Goal: Communication & Community: Answer question/provide support

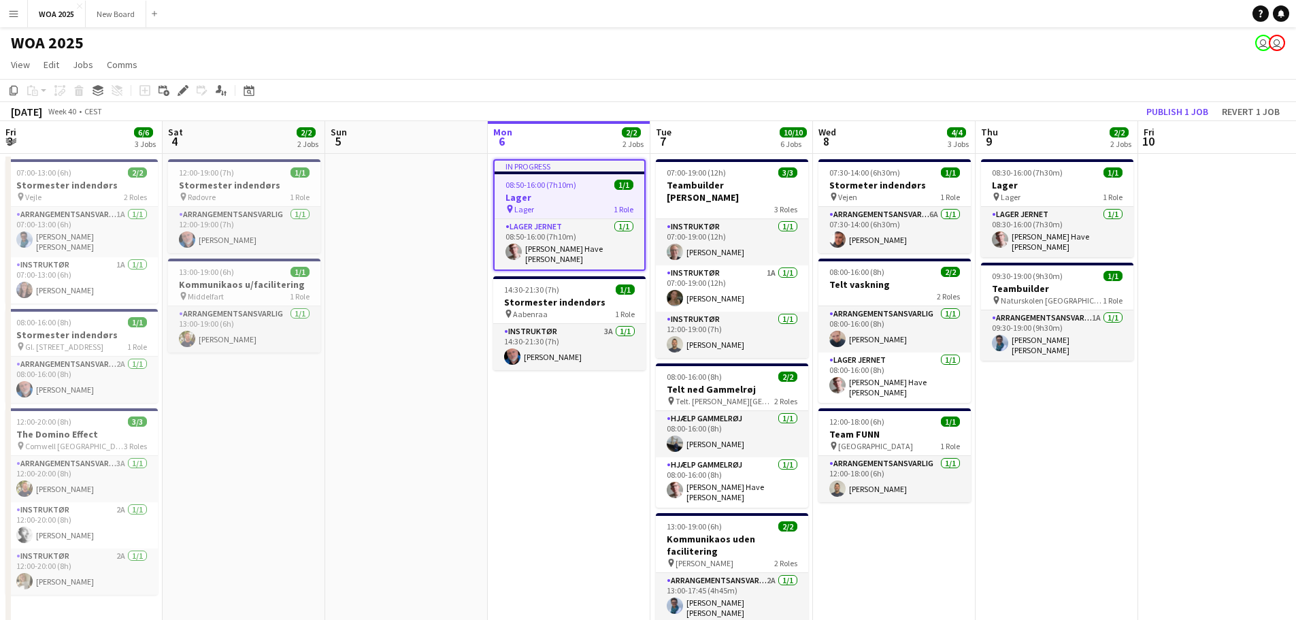
scroll to position [0, 325]
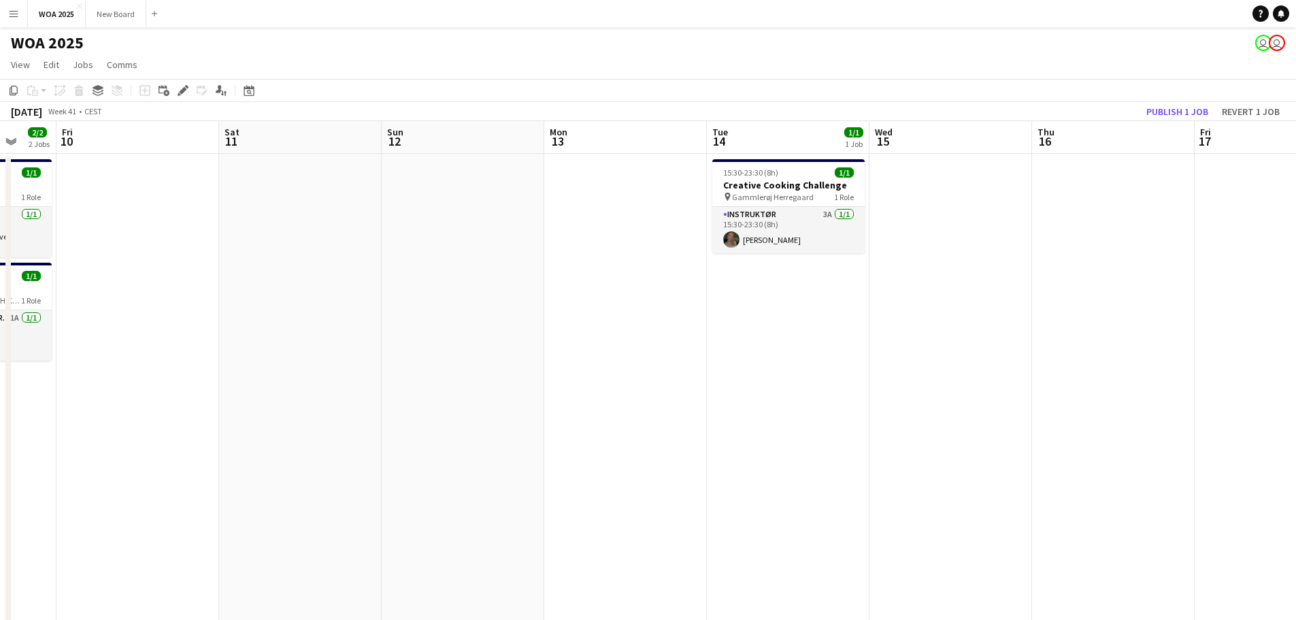
drag, startPoint x: 561, startPoint y: 507, endPoint x: 3, endPoint y: 433, distance: 562.6
click at [0, 465] on app-calendar-viewport "Tue 7 10/10 6 Jobs Wed 8 4/4 3 Jobs Thu 9 2/2 2 Jobs Fri 10 Sat 11 Sun 12 Mon 1…" at bounding box center [648, 550] width 1296 height 859
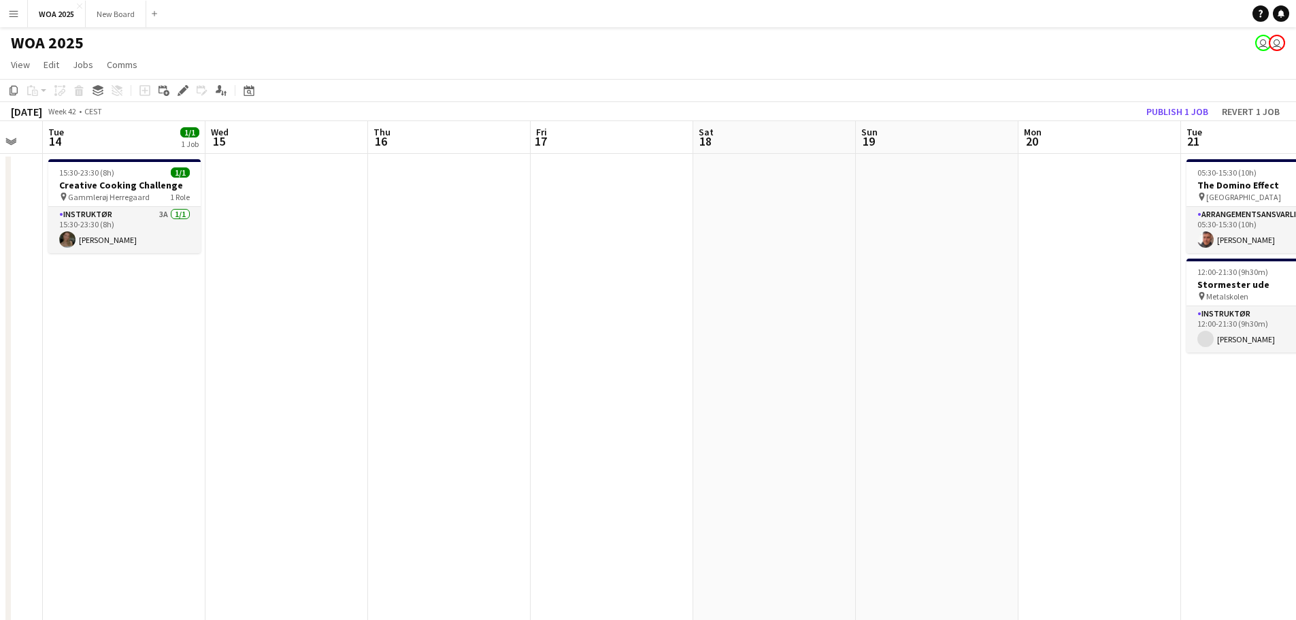
drag, startPoint x: 1089, startPoint y: 445, endPoint x: 569, endPoint y: 420, distance: 520.2
click at [333, 431] on app-calendar-viewport "Sat 11 Sun 12 Mon 13 Tue 14 1/1 1 Job Wed 15 Thu 16 Fri 17 Sat 18 Sun 19 Mon 20…" at bounding box center [648, 550] width 1296 height 859
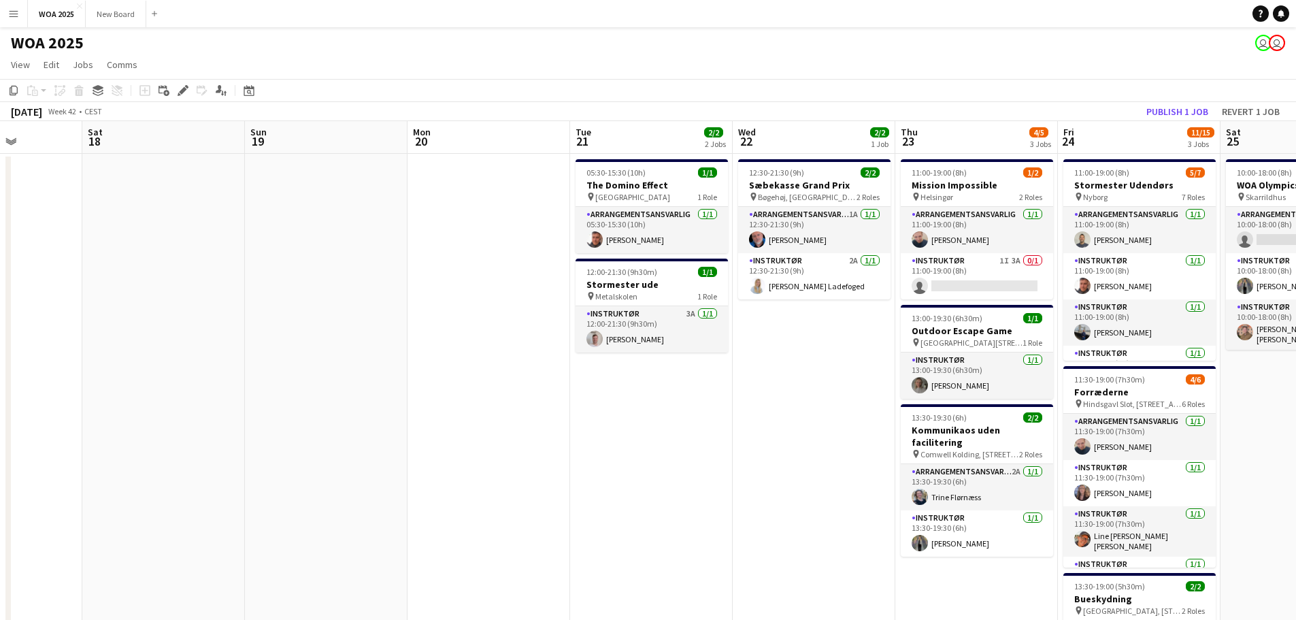
drag, startPoint x: 558, startPoint y: 452, endPoint x: 384, endPoint y: 452, distance: 174.1
click at [384, 452] on app-calendar-viewport "Wed 15 Thu 16 Fri 17 Sat 18 Sun 19 Mon 20 Tue 21 2/2 2 Jobs Wed 22 2/2 1 Job Th…" at bounding box center [648, 550] width 1296 height 859
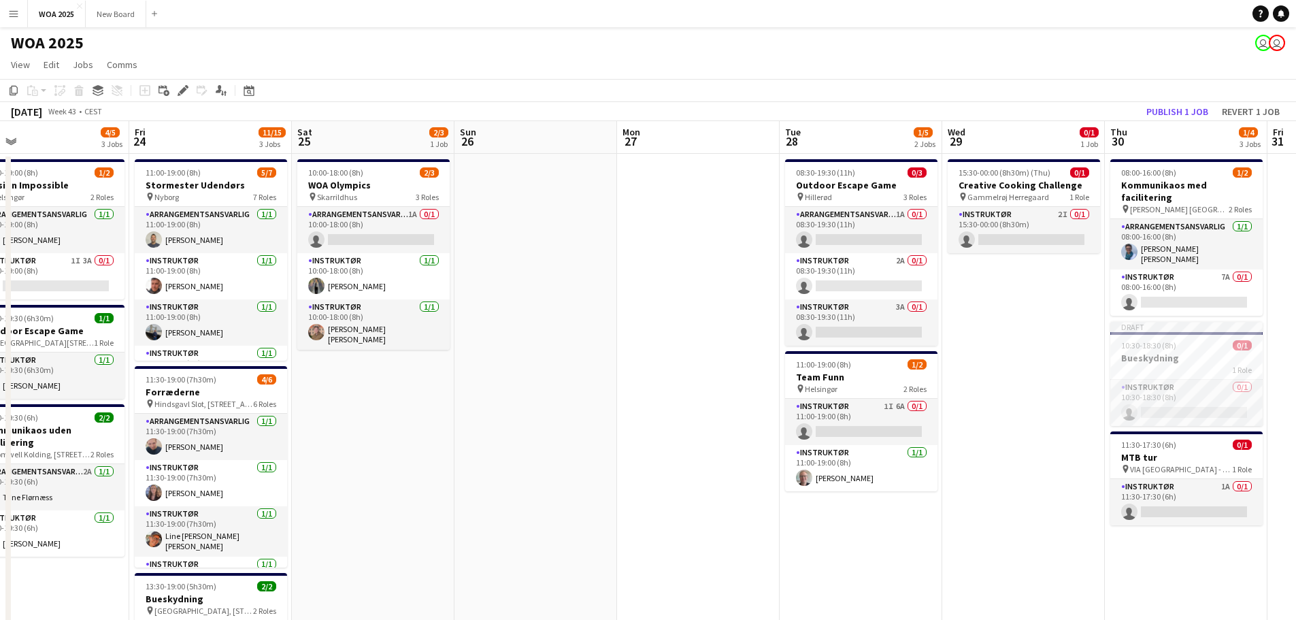
scroll to position [0, 390]
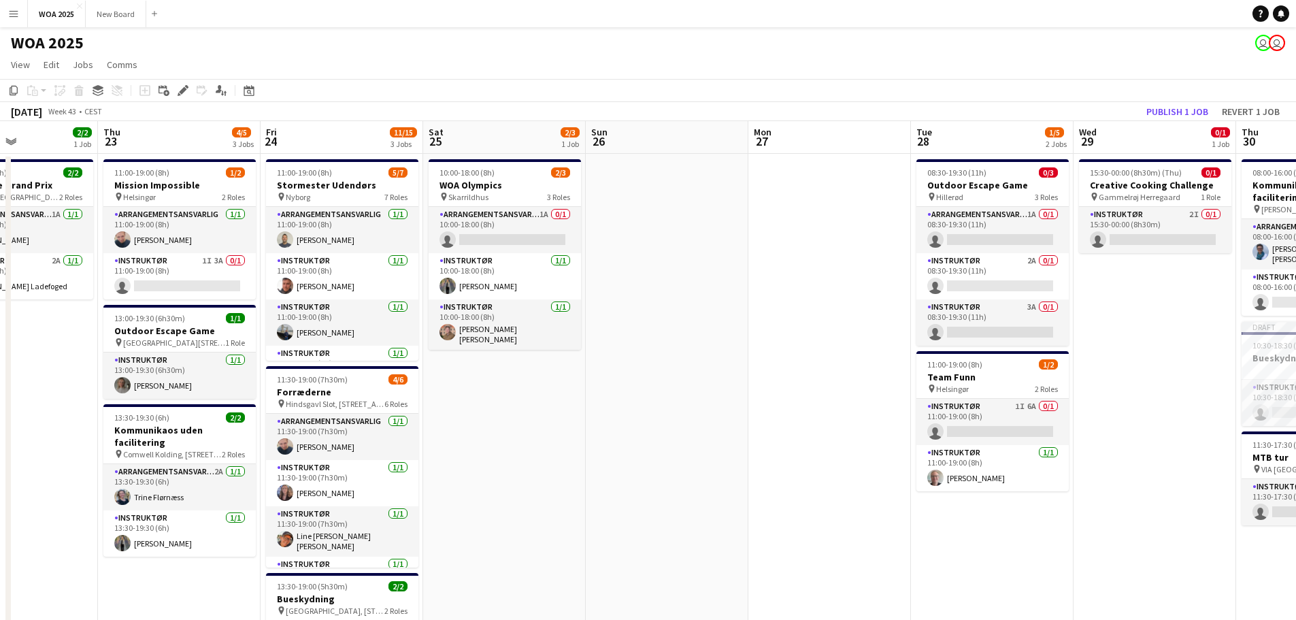
drag, startPoint x: 929, startPoint y: 424, endPoint x: 381, endPoint y: 409, distance: 548.4
click at [381, 409] on app-calendar-viewport "Mon 20 Tue 21 2/2 2 Jobs Wed 22 2/2 1 Job Thu 23 4/5 3 Jobs Fri 24 11/15 3 Jobs…" at bounding box center [648, 550] width 1296 height 859
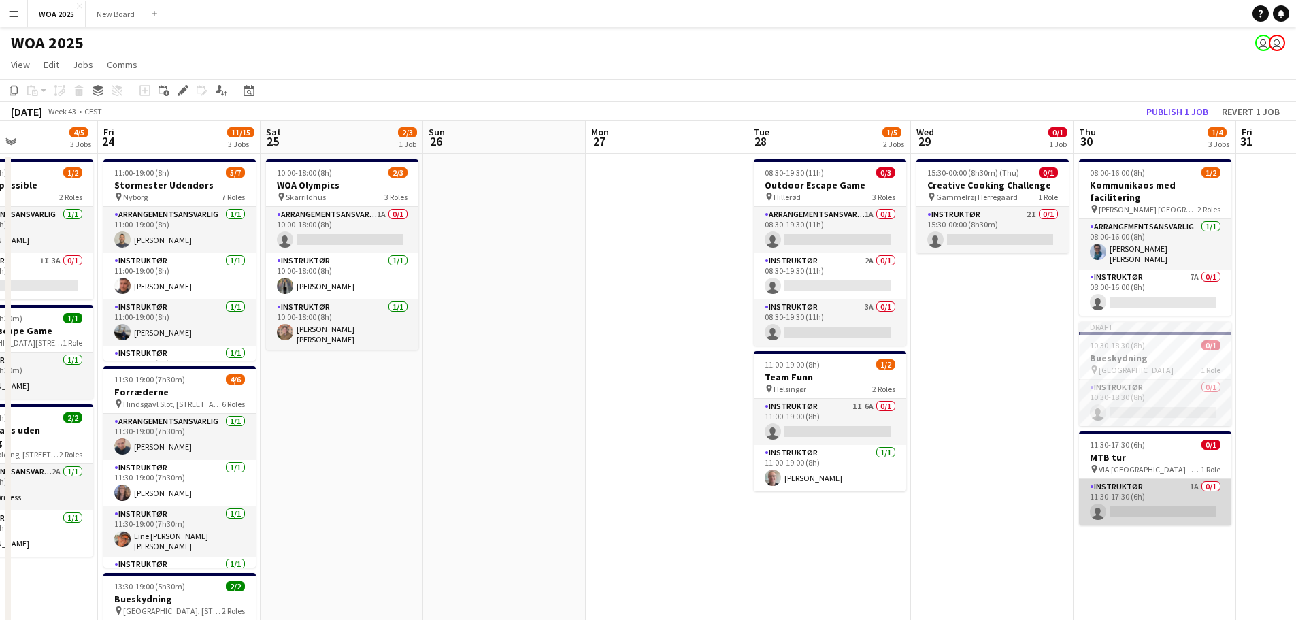
click at [1161, 483] on app-card-role "Instruktør 1A 0/1 11:30-17:30 (6h) single-neutral-actions" at bounding box center [1155, 502] width 152 height 46
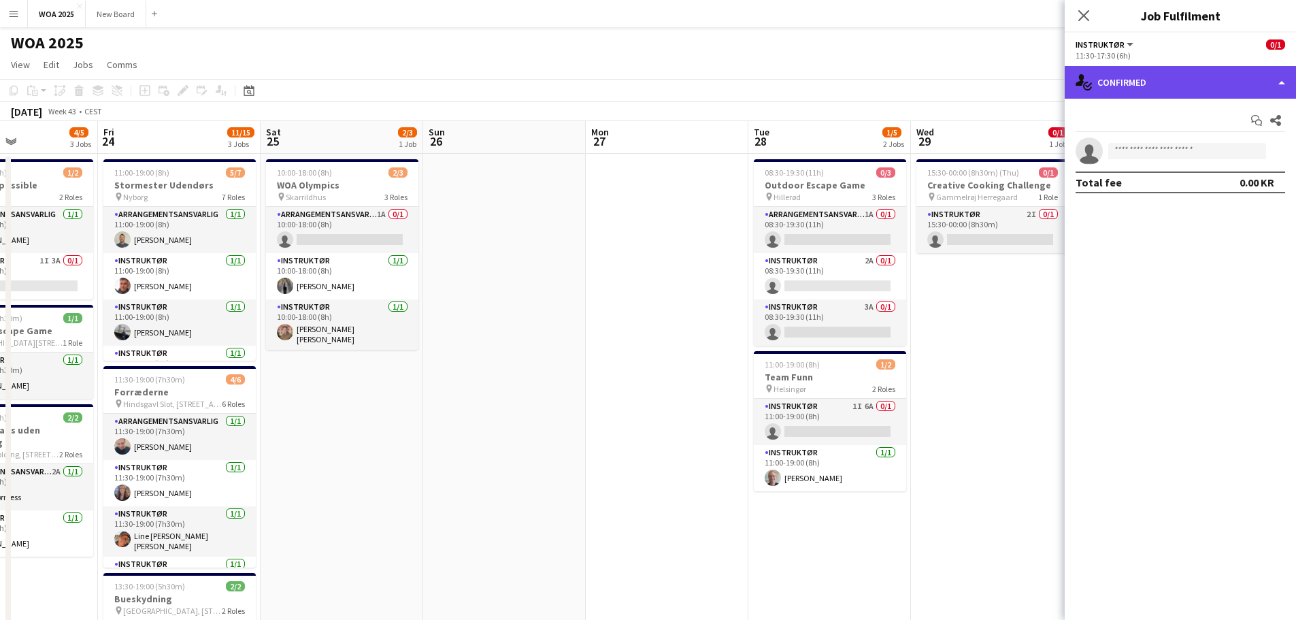
click at [1263, 89] on div "single-neutral-actions-check-2 Confirmed" at bounding box center [1179, 82] width 231 height 33
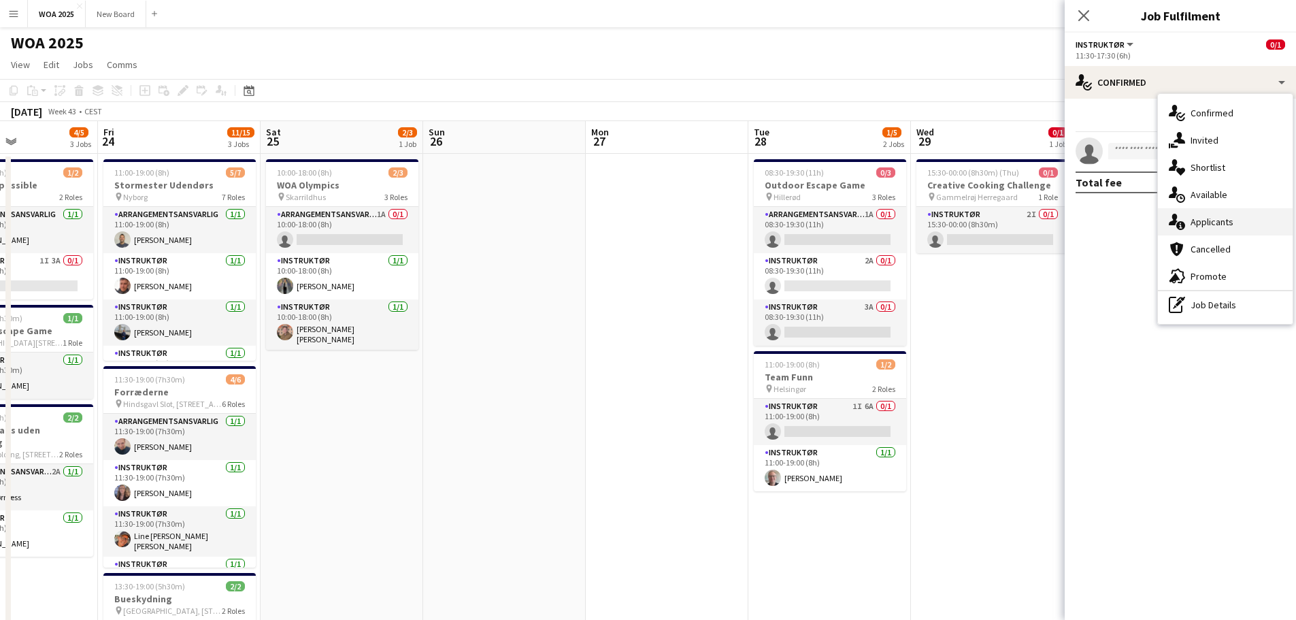
click at [1237, 218] on div "single-neutral-actions-information Applicants" at bounding box center [1225, 221] width 135 height 27
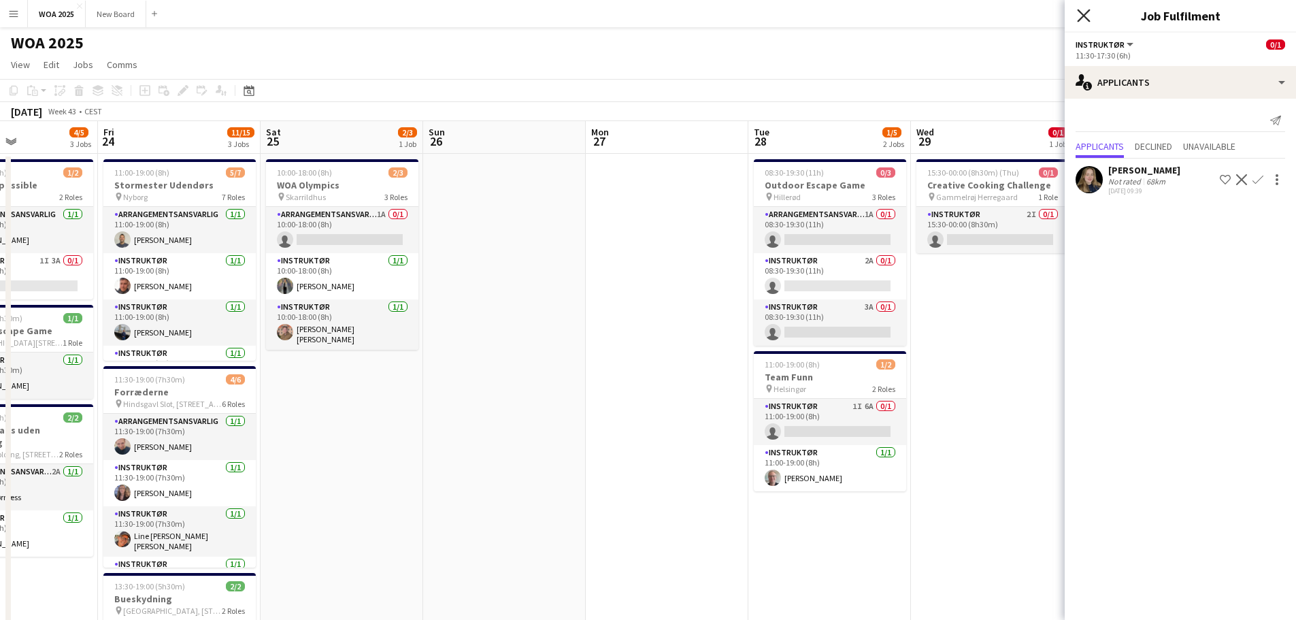
click at [1077, 18] on icon "Close pop-in" at bounding box center [1083, 15] width 13 height 13
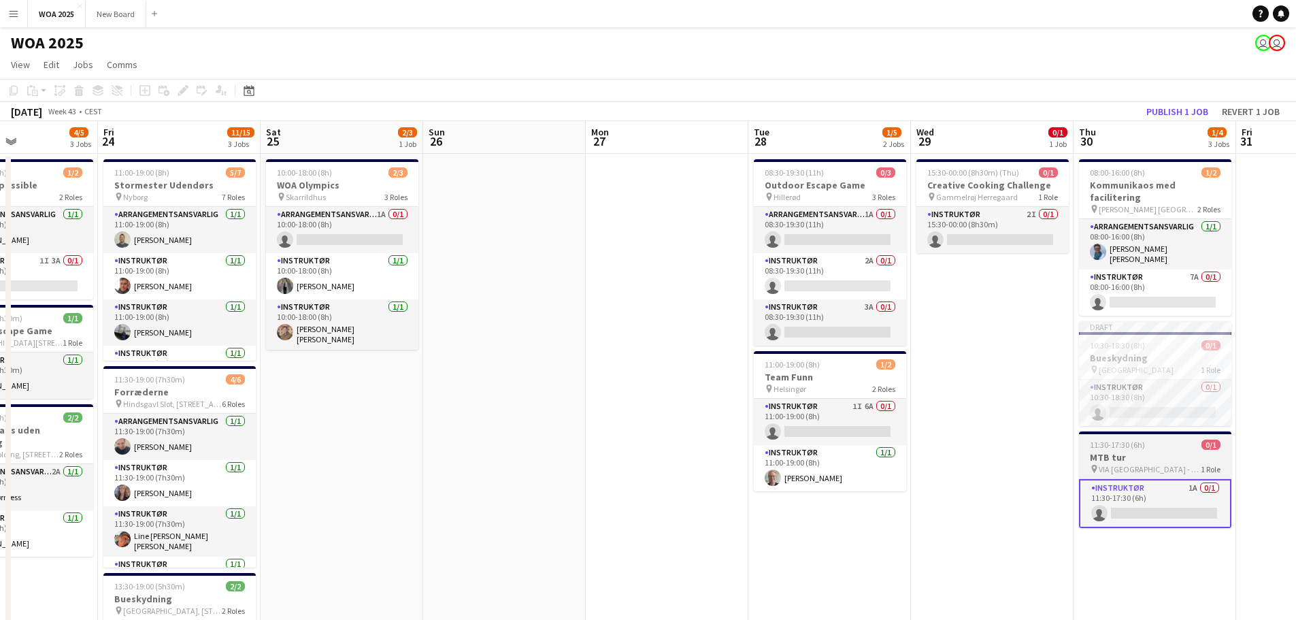
click at [1164, 464] on span "VIA [GEOGRAPHIC_DATA] - Campus [GEOGRAPHIC_DATA], [STREET_ADDRESS]" at bounding box center [1149, 469] width 102 height 10
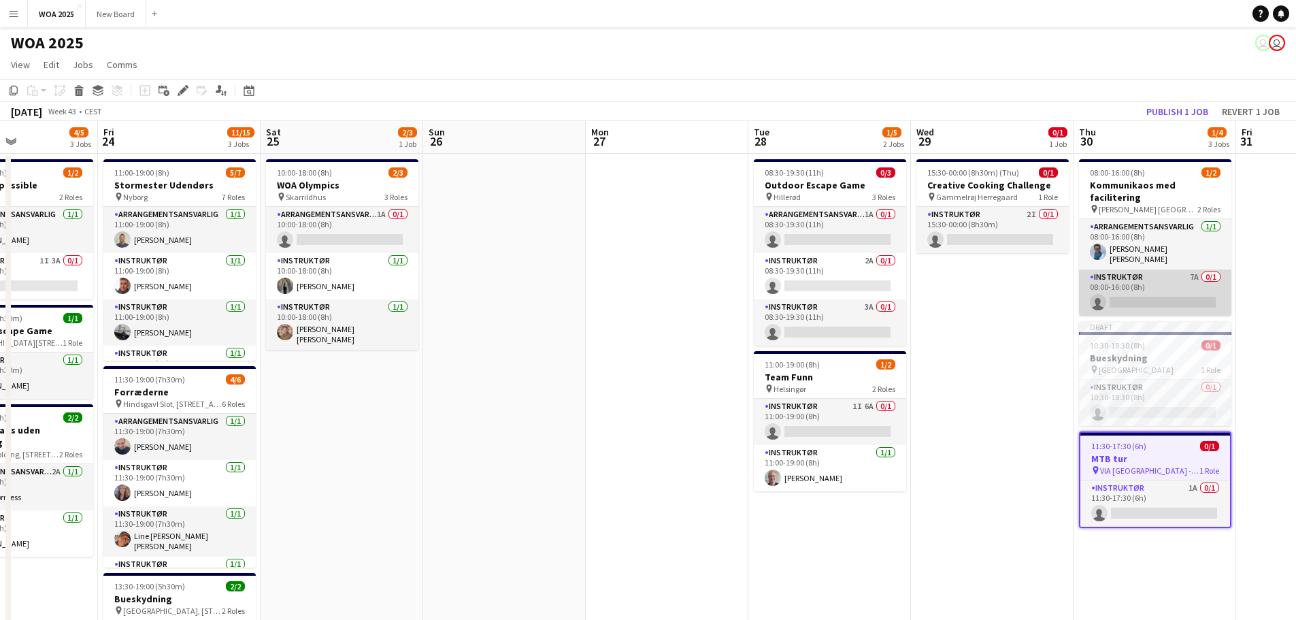
click at [1178, 285] on app-card-role "Instruktør 7A 0/1 08:00-16:00 (8h) single-neutral-actions" at bounding box center [1155, 292] width 152 height 46
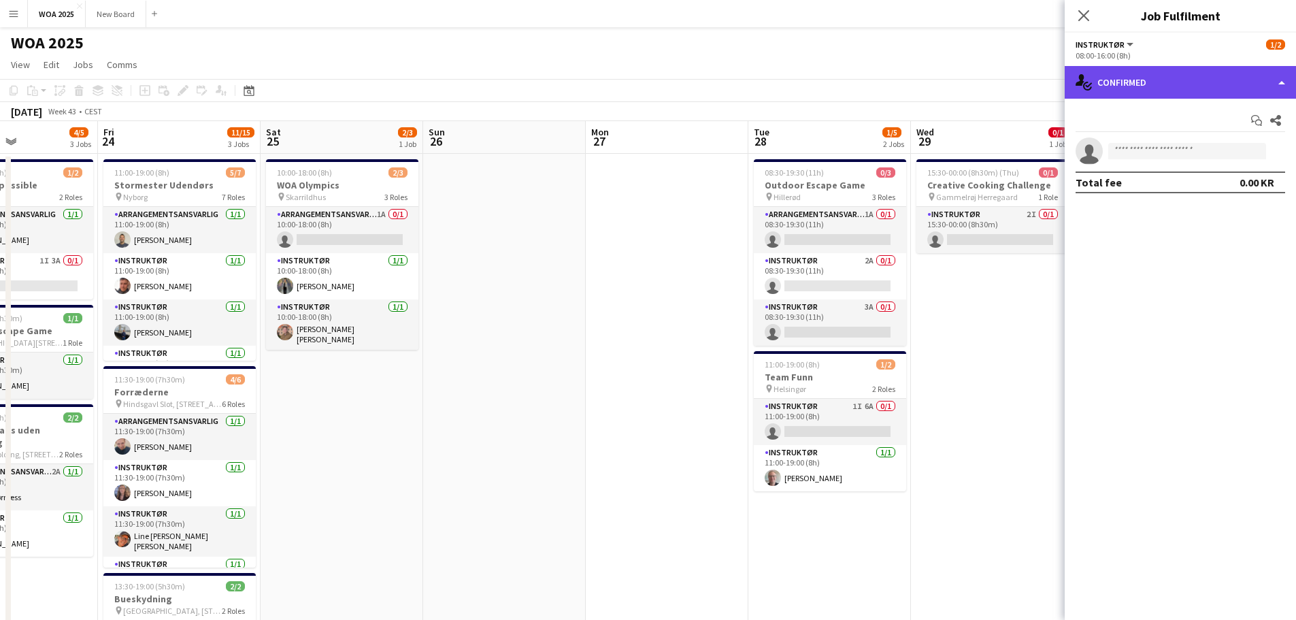
click at [1218, 80] on div "single-neutral-actions-check-2 Confirmed" at bounding box center [1179, 82] width 231 height 33
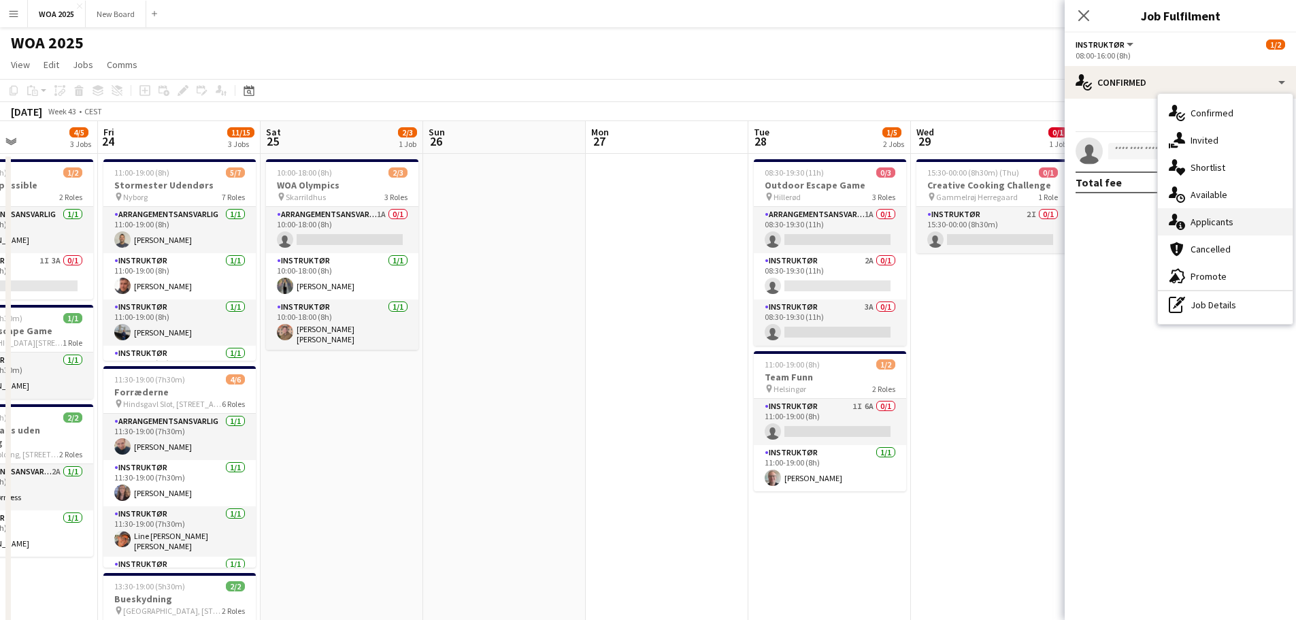
click at [1214, 224] on span "Applicants" at bounding box center [1211, 222] width 43 height 12
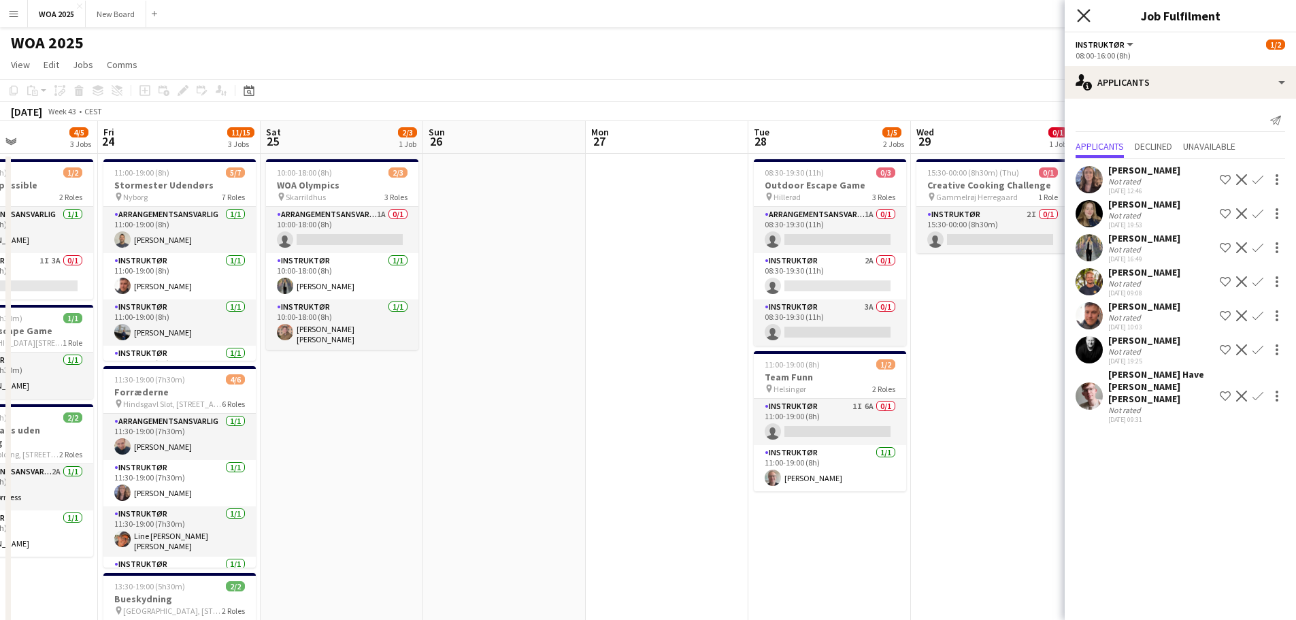
click at [1088, 14] on icon "Close pop-in" at bounding box center [1083, 15] width 13 height 13
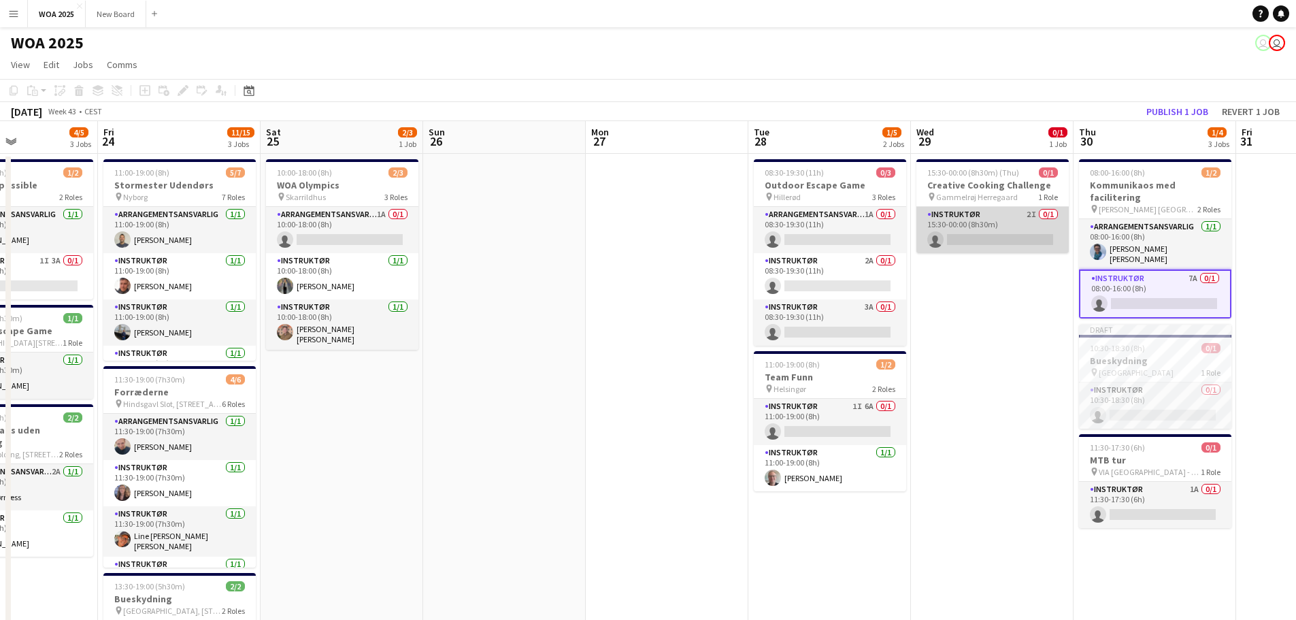
click at [1018, 229] on app-card-role "Instruktør 2I 0/1 15:30-00:00 (8h30m) single-neutral-actions" at bounding box center [992, 230] width 152 height 46
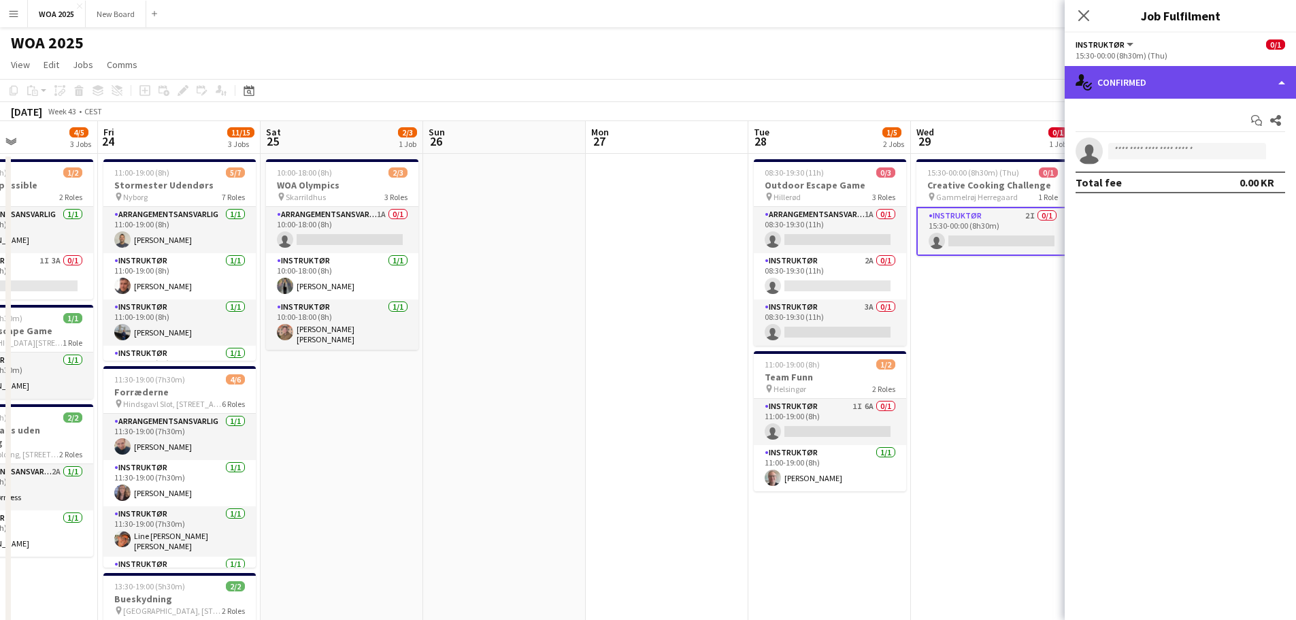
click at [1278, 88] on div "single-neutral-actions-check-2 Confirmed" at bounding box center [1179, 82] width 231 height 33
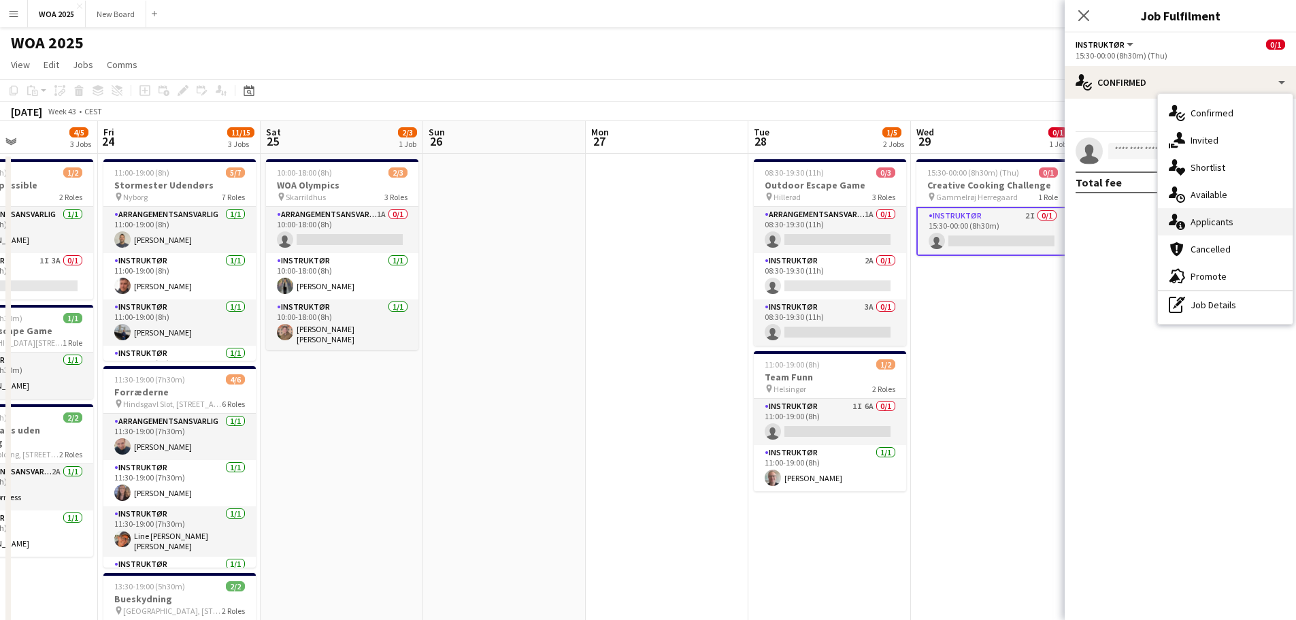
click at [1232, 216] on span "Applicants" at bounding box center [1211, 222] width 43 height 12
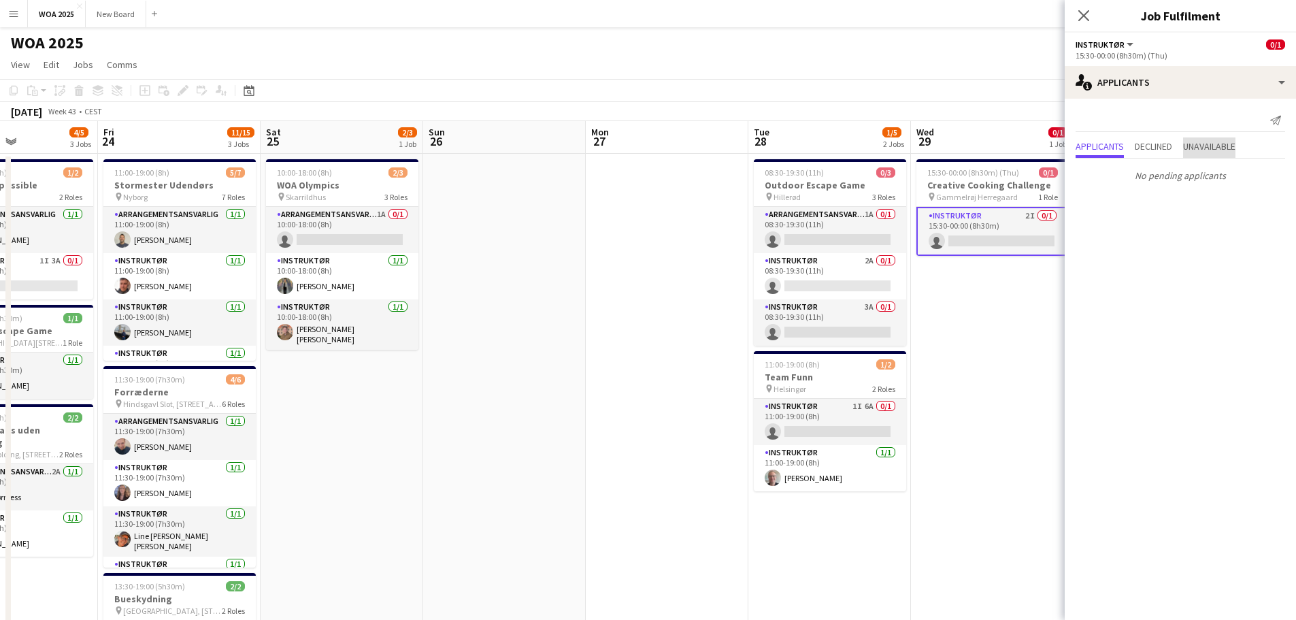
click at [1215, 145] on span "Unavailable" at bounding box center [1209, 146] width 52 height 10
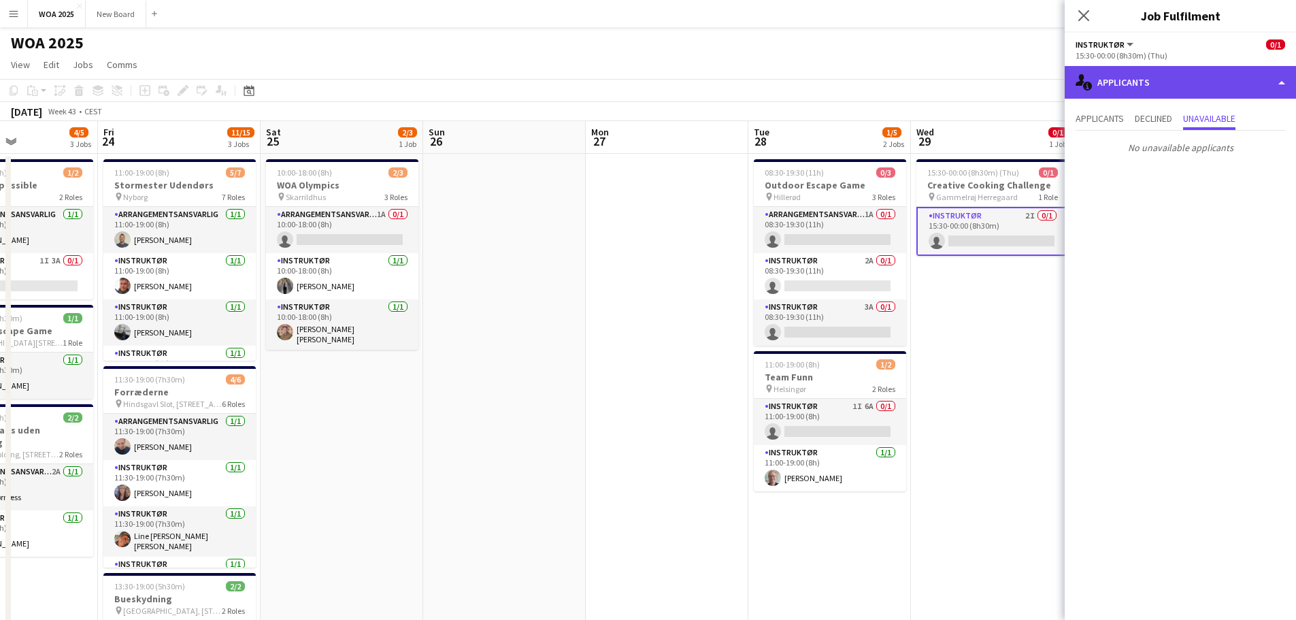
click at [1219, 82] on div "single-neutral-actions-information Applicants" at bounding box center [1179, 82] width 231 height 33
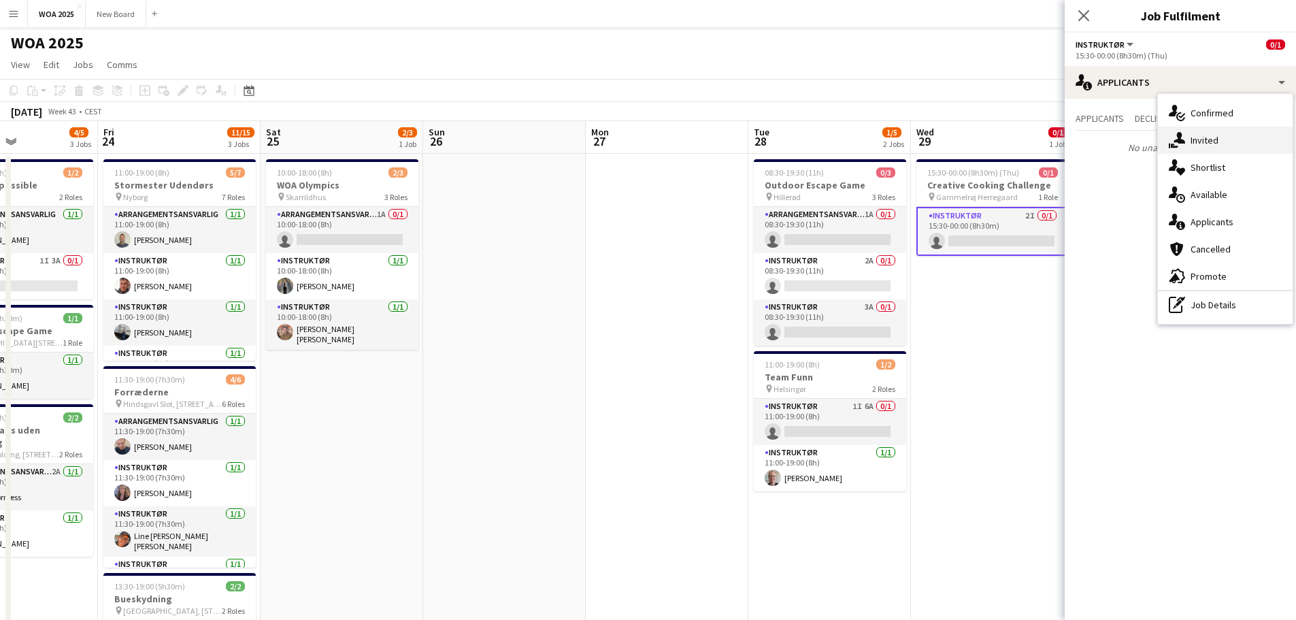
click at [1215, 141] on span "Invited" at bounding box center [1204, 140] width 28 height 12
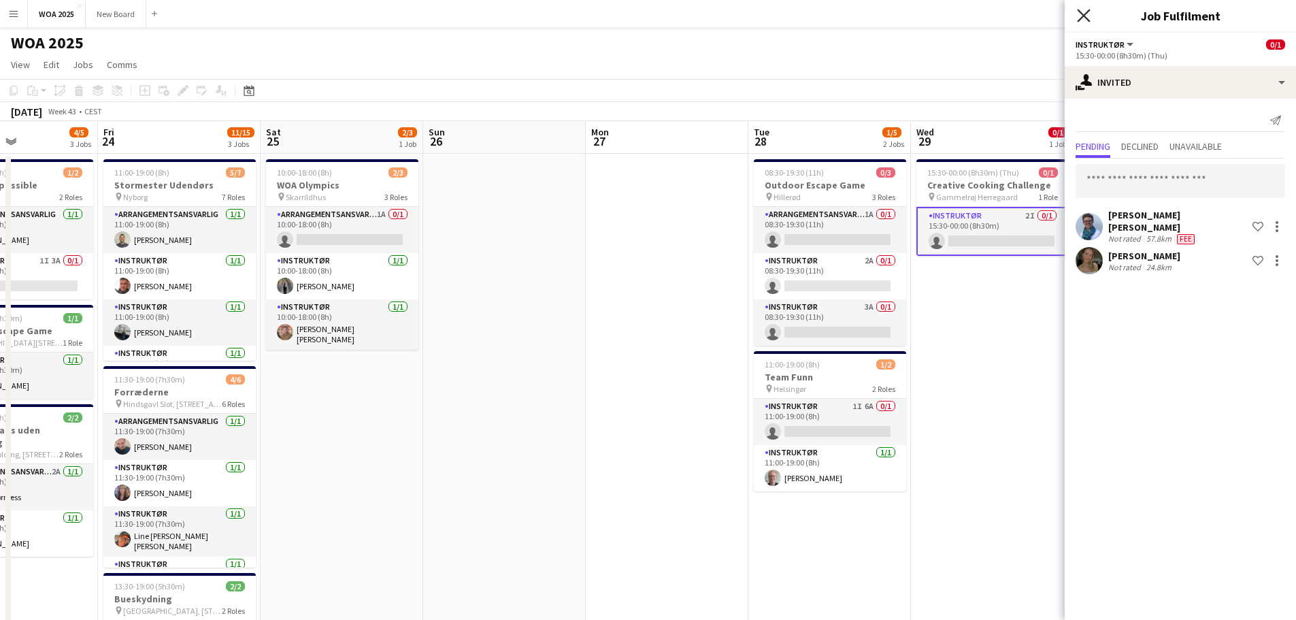
click at [1085, 15] on icon at bounding box center [1083, 15] width 13 height 13
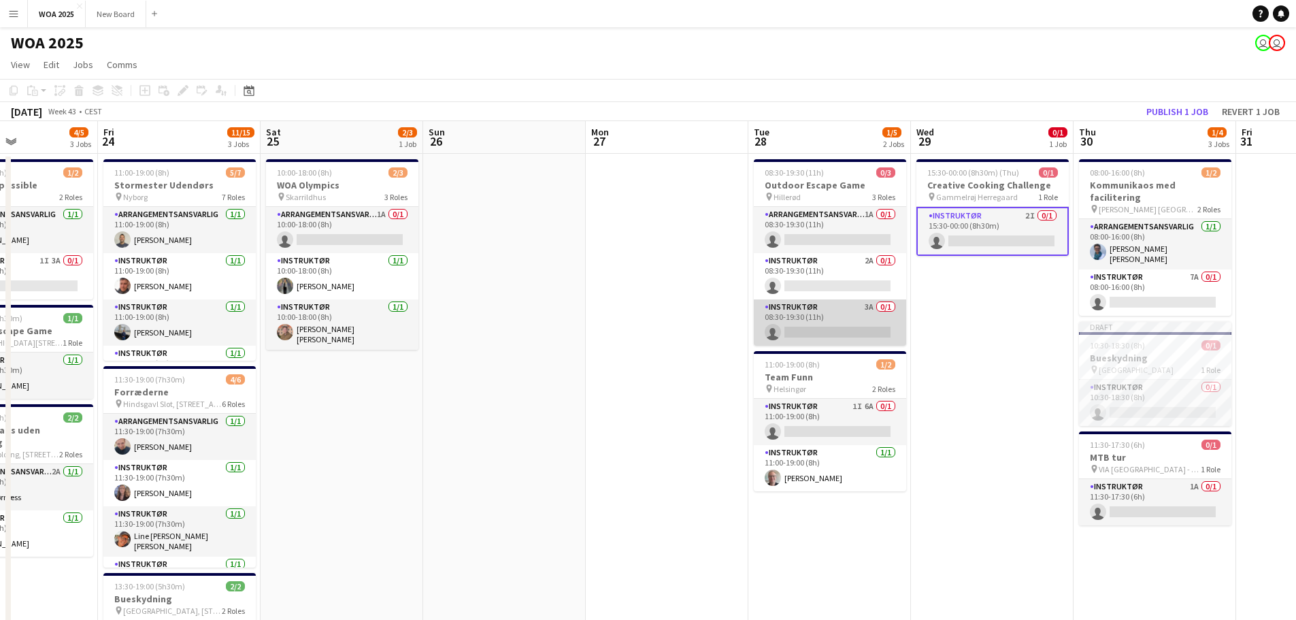
click at [851, 310] on app-card-role "Instruktør 3A 0/1 08:30-19:30 (11h) single-neutral-actions" at bounding box center [830, 322] width 152 height 46
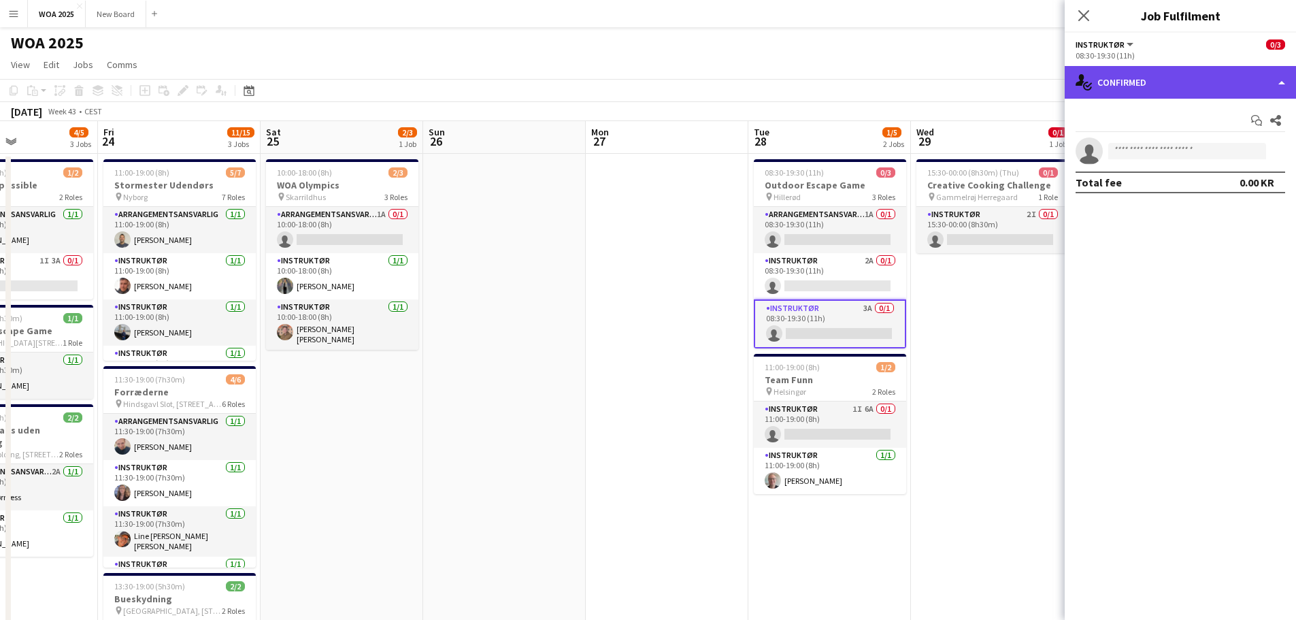
click at [1205, 86] on div "single-neutral-actions-check-2 Confirmed" at bounding box center [1179, 82] width 231 height 33
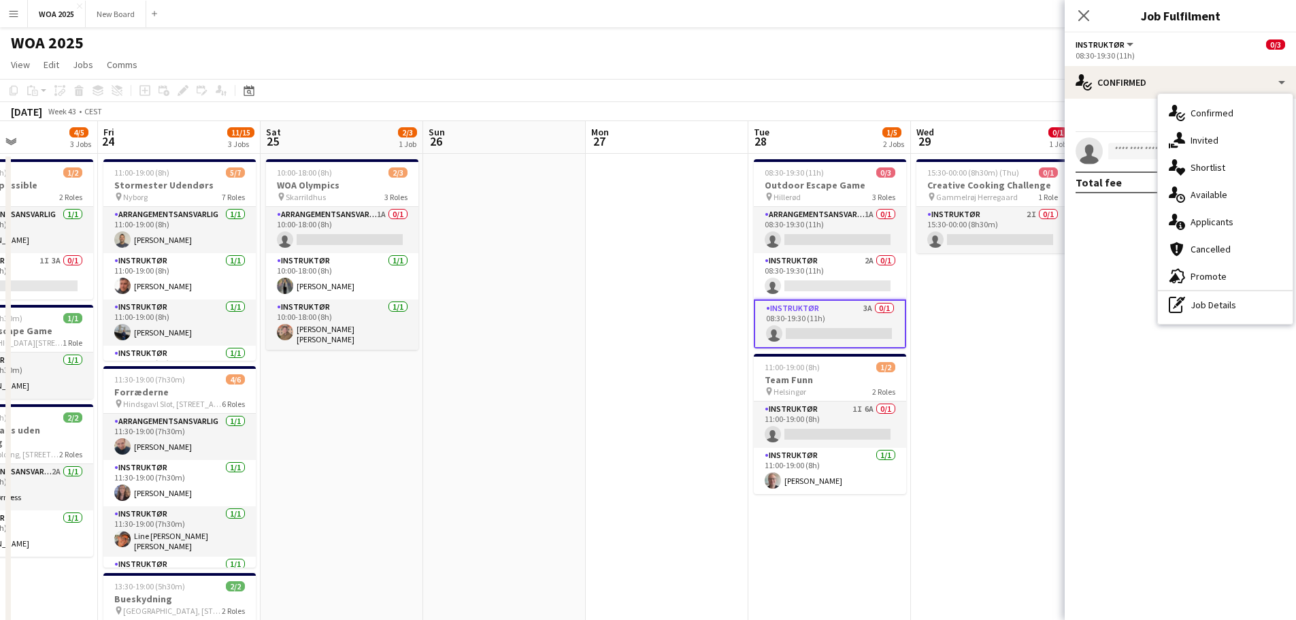
click at [1232, 220] on span "Applicants" at bounding box center [1211, 222] width 43 height 12
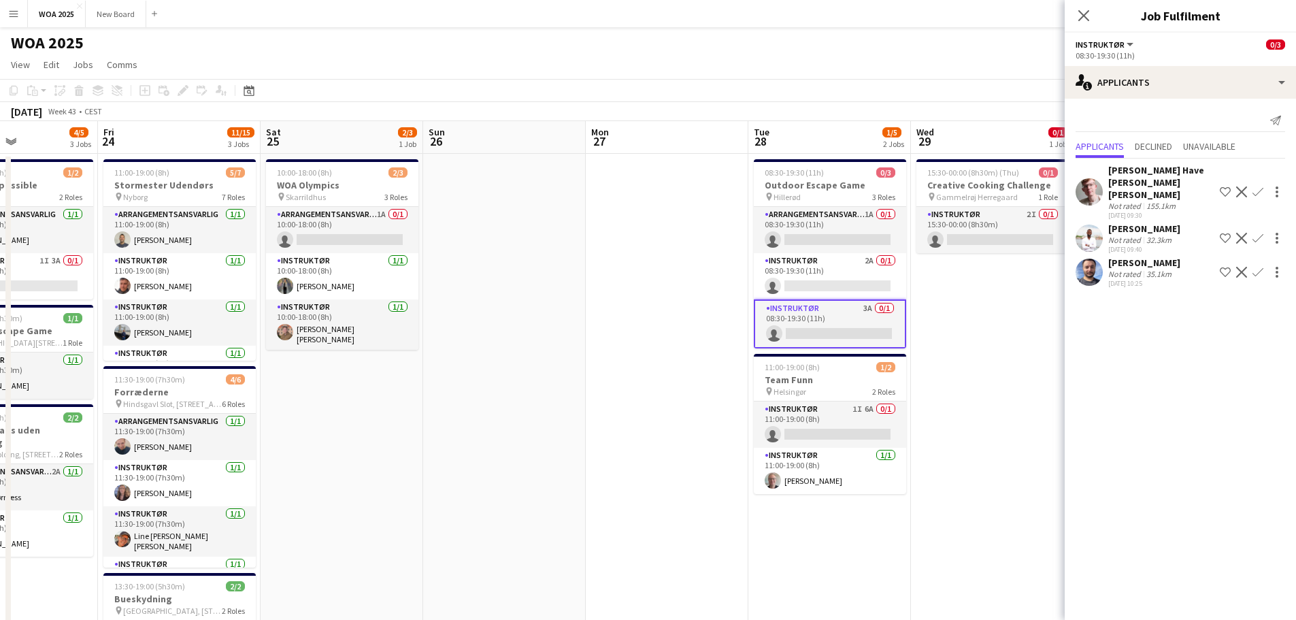
click at [1258, 233] on app-icon "Confirm" at bounding box center [1257, 238] width 11 height 11
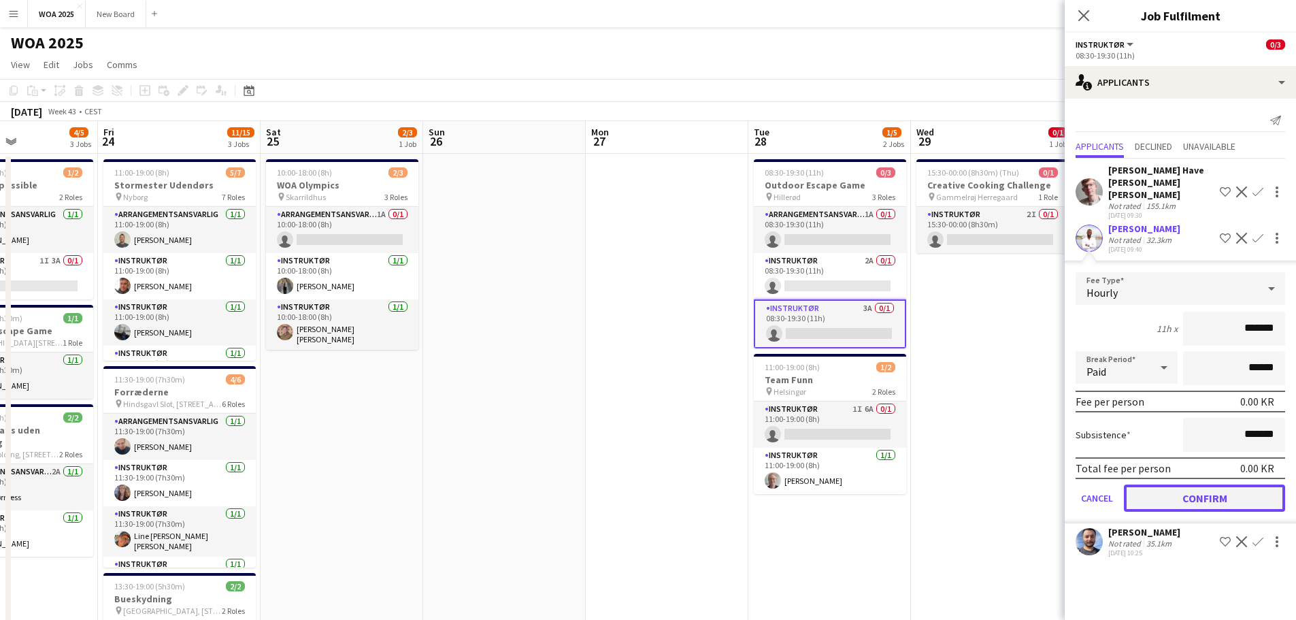
click at [1188, 484] on button "Confirm" at bounding box center [1204, 497] width 161 height 27
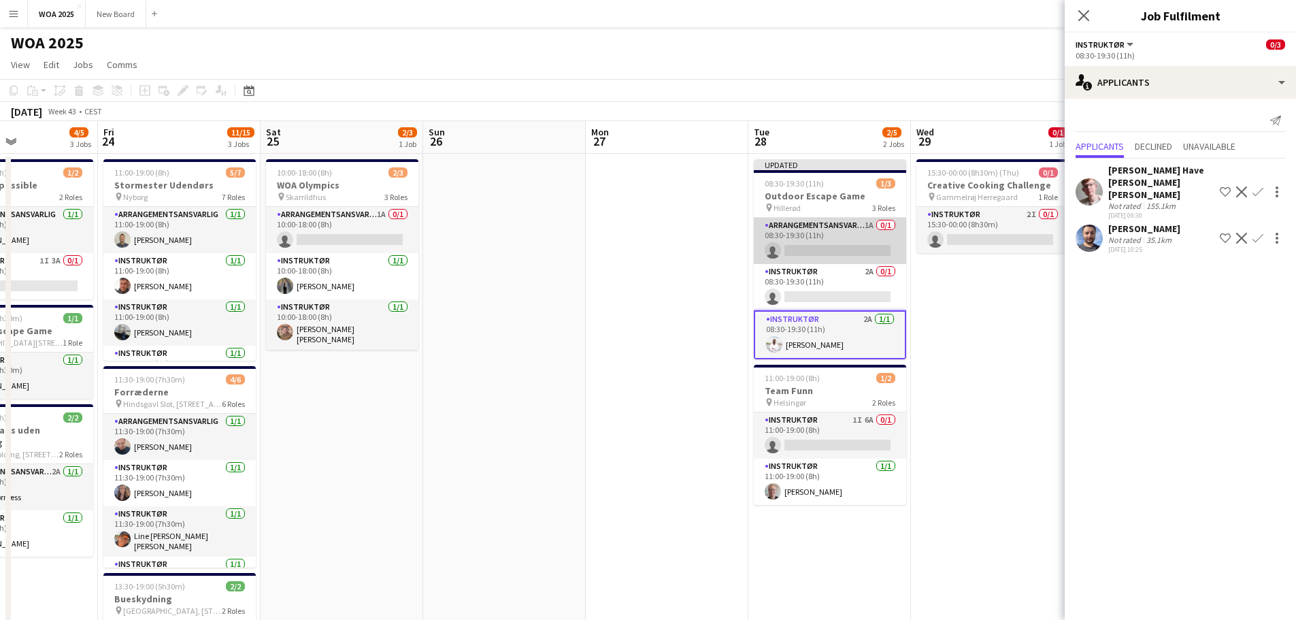
click at [841, 246] on app-card-role "Arrangementsansvarlig 1A 0/1 08:30-19:30 (11h) single-neutral-actions" at bounding box center [830, 241] width 152 height 46
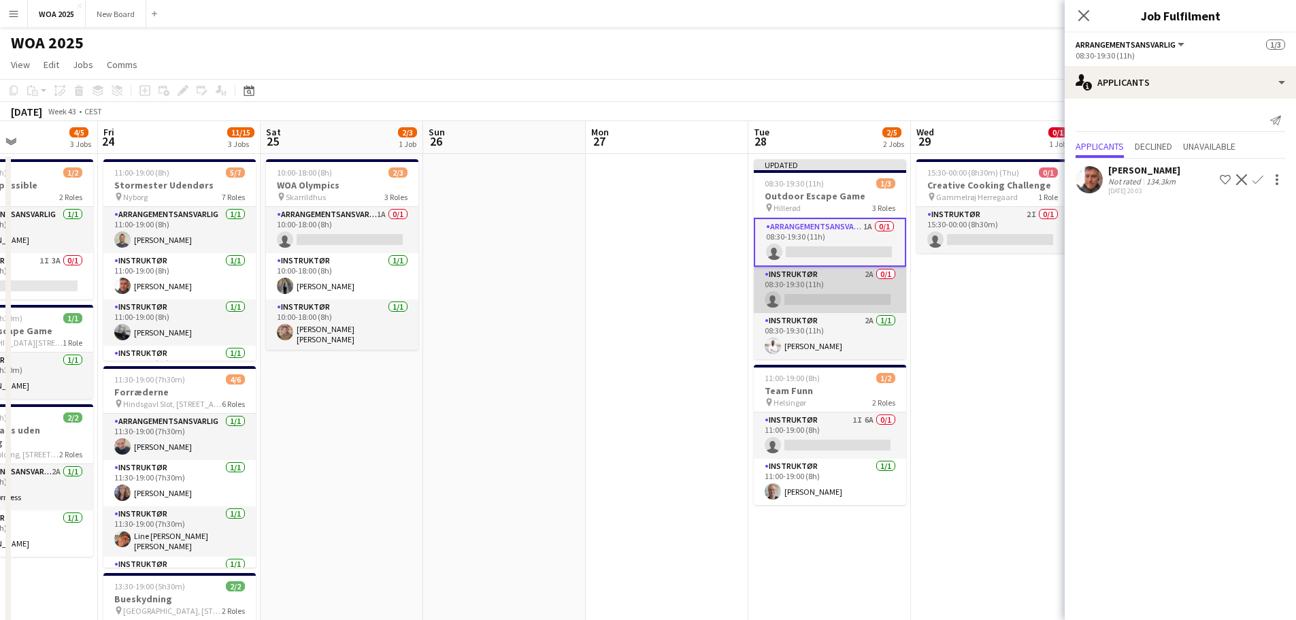
click at [834, 285] on app-card-role "Instruktør 2A 0/1 08:30-19:30 (11h) single-neutral-actions" at bounding box center [830, 290] width 152 height 46
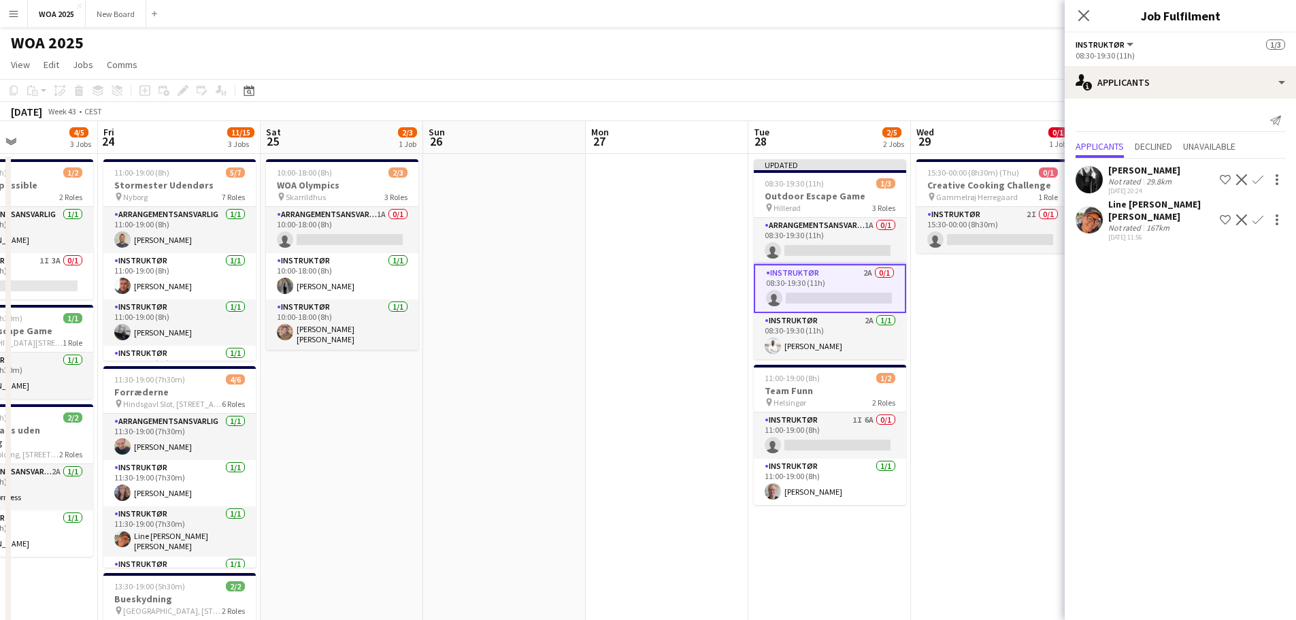
click at [1258, 178] on app-icon "Confirm" at bounding box center [1257, 179] width 11 height 11
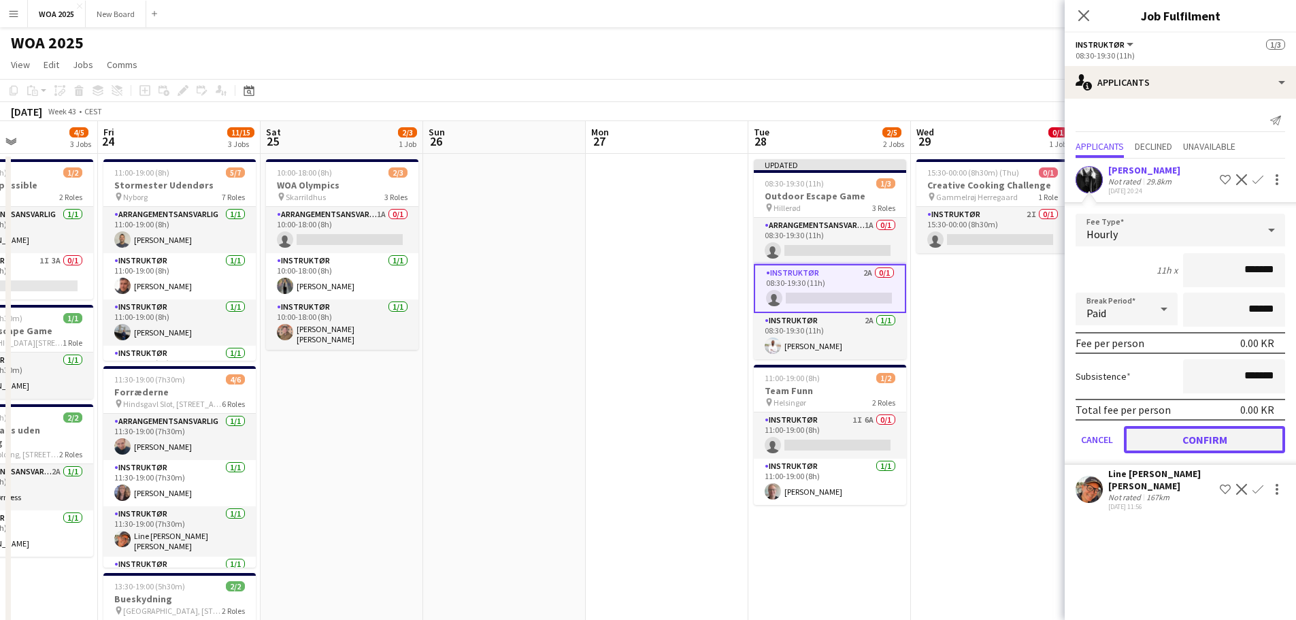
click at [1186, 436] on button "Confirm" at bounding box center [1204, 439] width 161 height 27
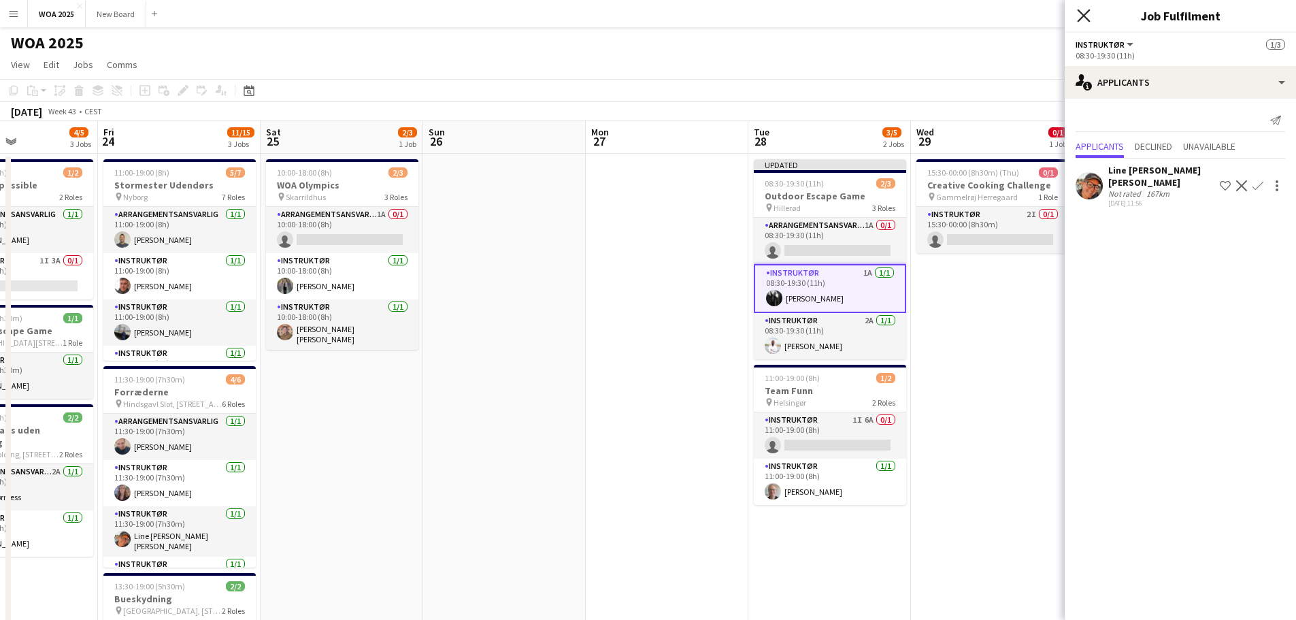
click at [1082, 15] on icon at bounding box center [1083, 15] width 13 height 13
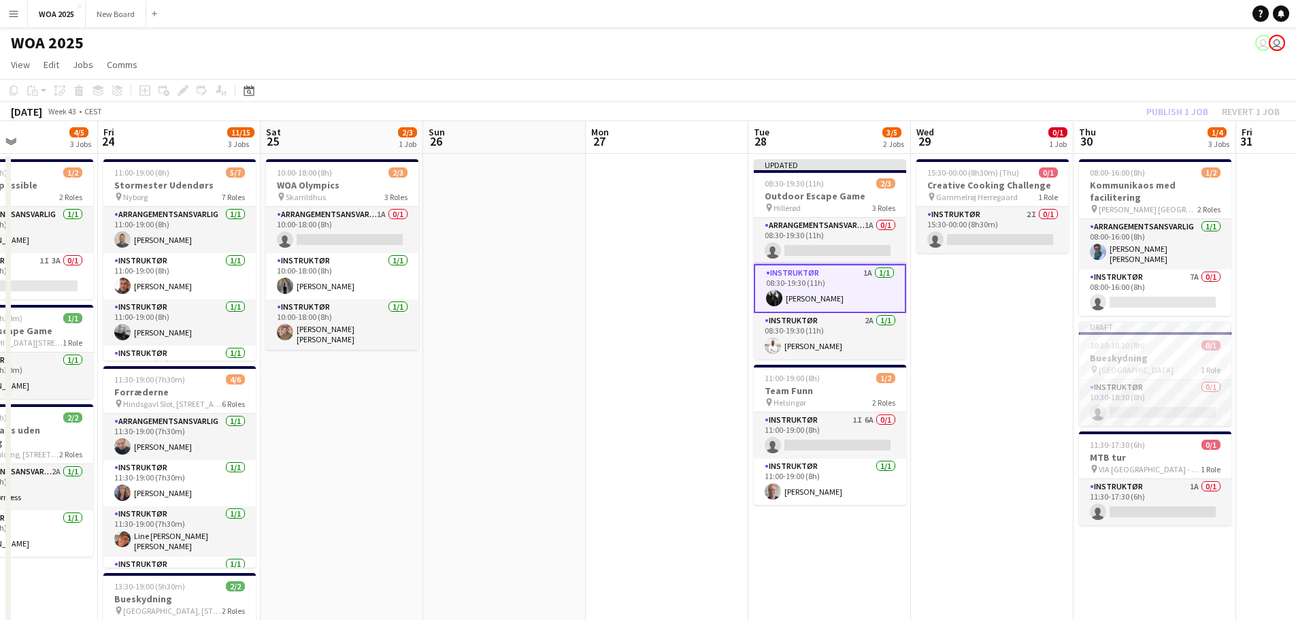
click at [1175, 112] on div "Publish 1 job Revert 1 job" at bounding box center [1213, 112] width 166 height 18
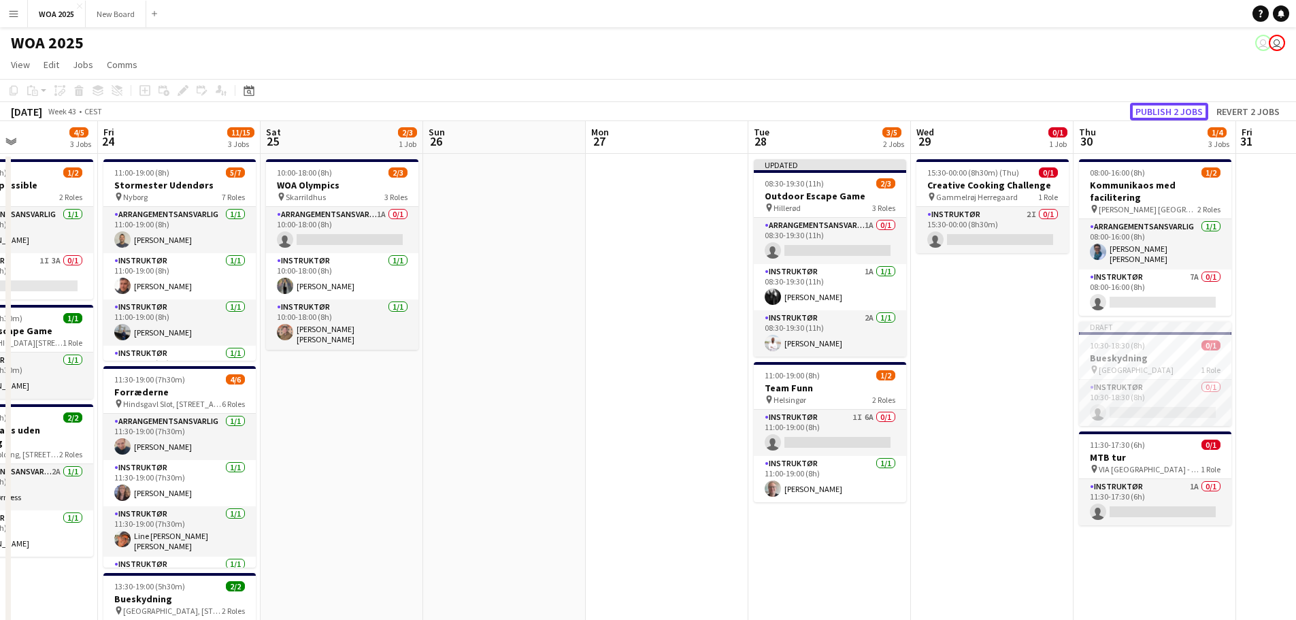
click at [1175, 112] on button "Publish 2 jobs" at bounding box center [1169, 112] width 78 height 18
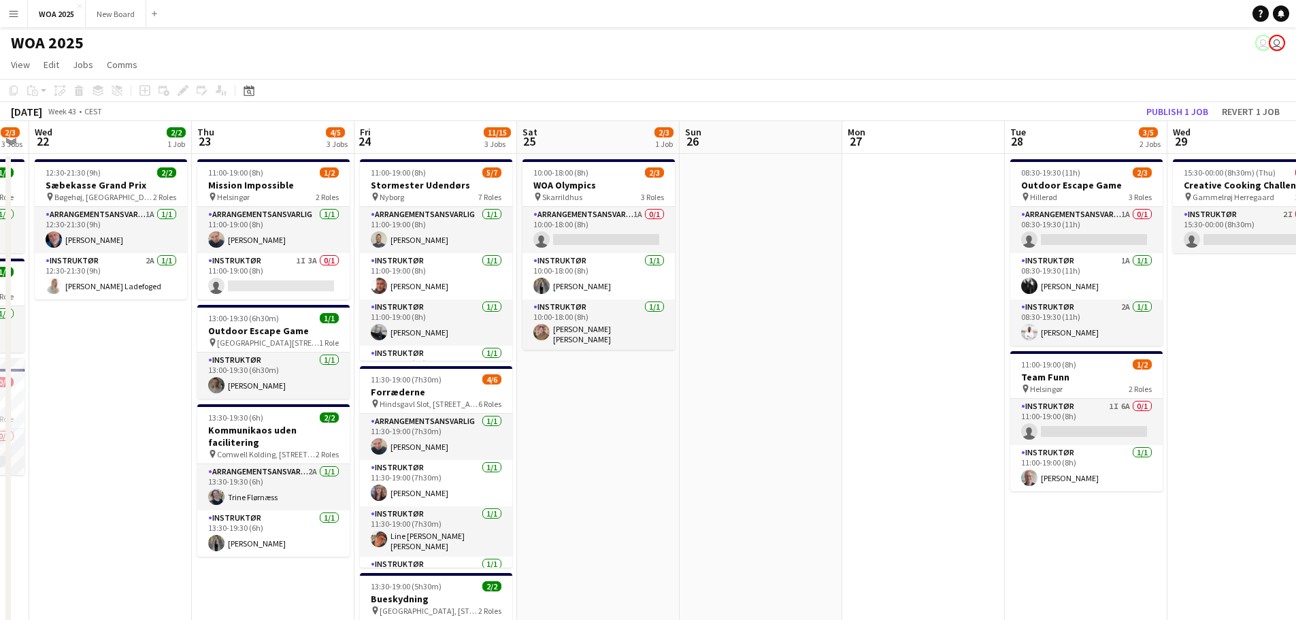
drag, startPoint x: 331, startPoint y: 376, endPoint x: 585, endPoint y: 384, distance: 253.8
click at [585, 384] on app-calendar-viewport "Mon 20 Tue 21 2/3 3 Jobs Wed 22 2/2 1 Job Thu 23 4/5 3 Jobs Fri 24 11/15 3 Jobs…" at bounding box center [648, 550] width 1296 height 859
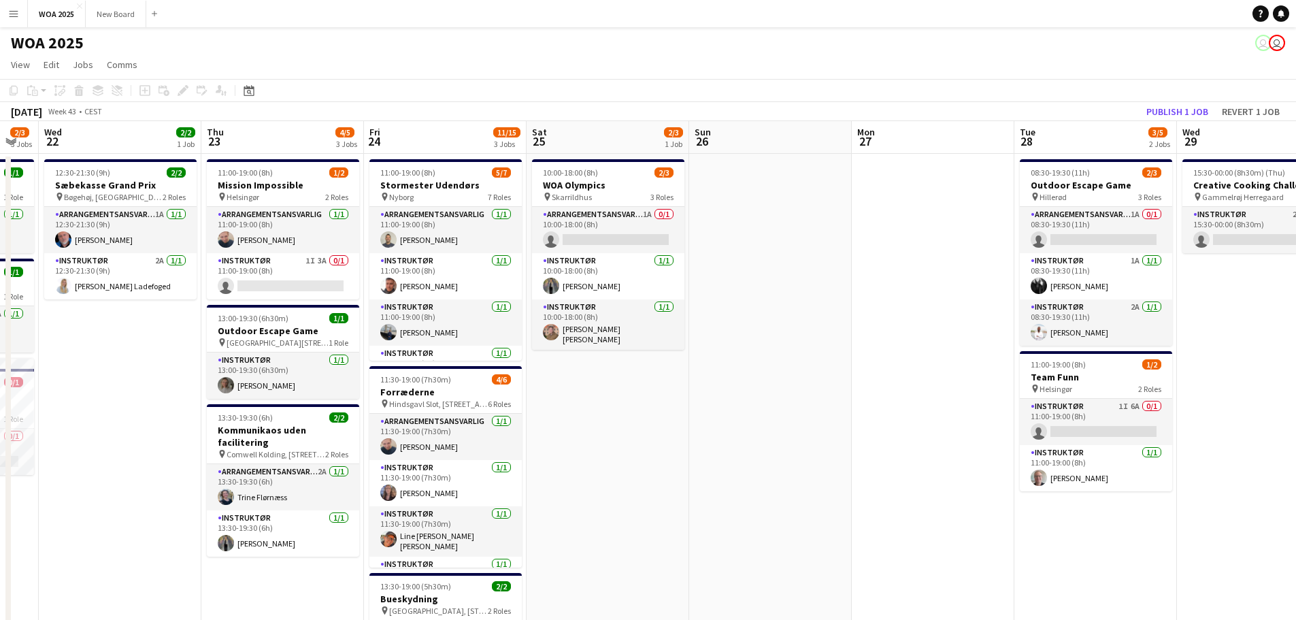
drag, startPoint x: 325, startPoint y: 383, endPoint x: 616, endPoint y: 383, distance: 291.1
click at [616, 383] on div "Mon 20 Tue 21 2/3 3 Jobs Wed 22 2/2 1 Job Thu 23 4/5 3 Jobs Fri 24 11/15 3 Jobs…" at bounding box center [648, 550] width 1296 height 859
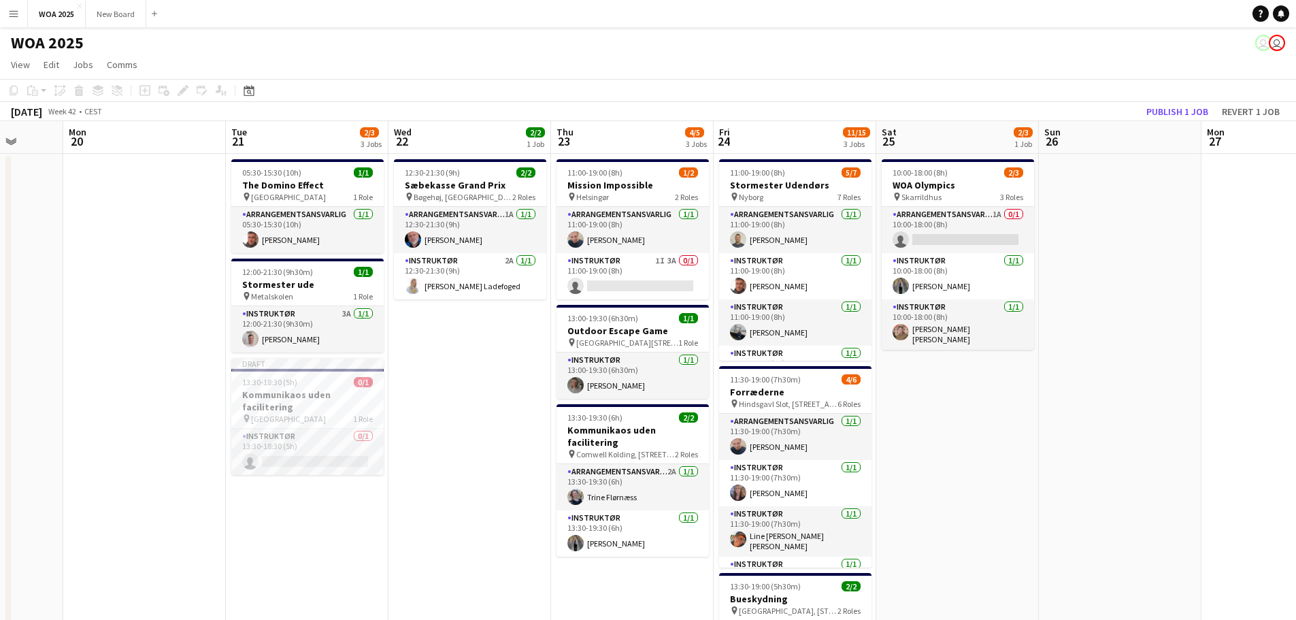
drag, startPoint x: 803, startPoint y: 409, endPoint x: 1160, endPoint y: 318, distance: 367.9
click at [1156, 319] on app-calendar-viewport "Sat 18 Sun 19 Mon 20 Tue 21 2/3 3 Jobs Wed 22 2/2 1 Job Thu 23 4/5 3 Jobs Fri 2…" at bounding box center [648, 550] width 1296 height 859
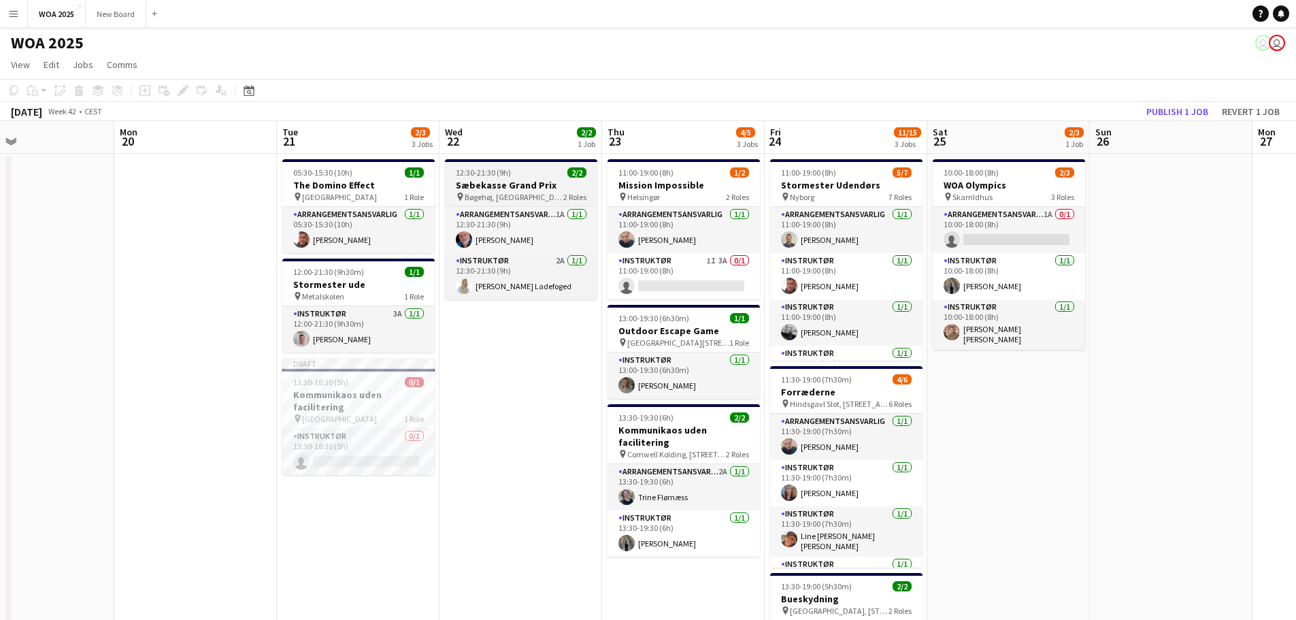
click at [539, 186] on h3 "Sæbekasse Grand Prix" at bounding box center [521, 185] width 152 height 12
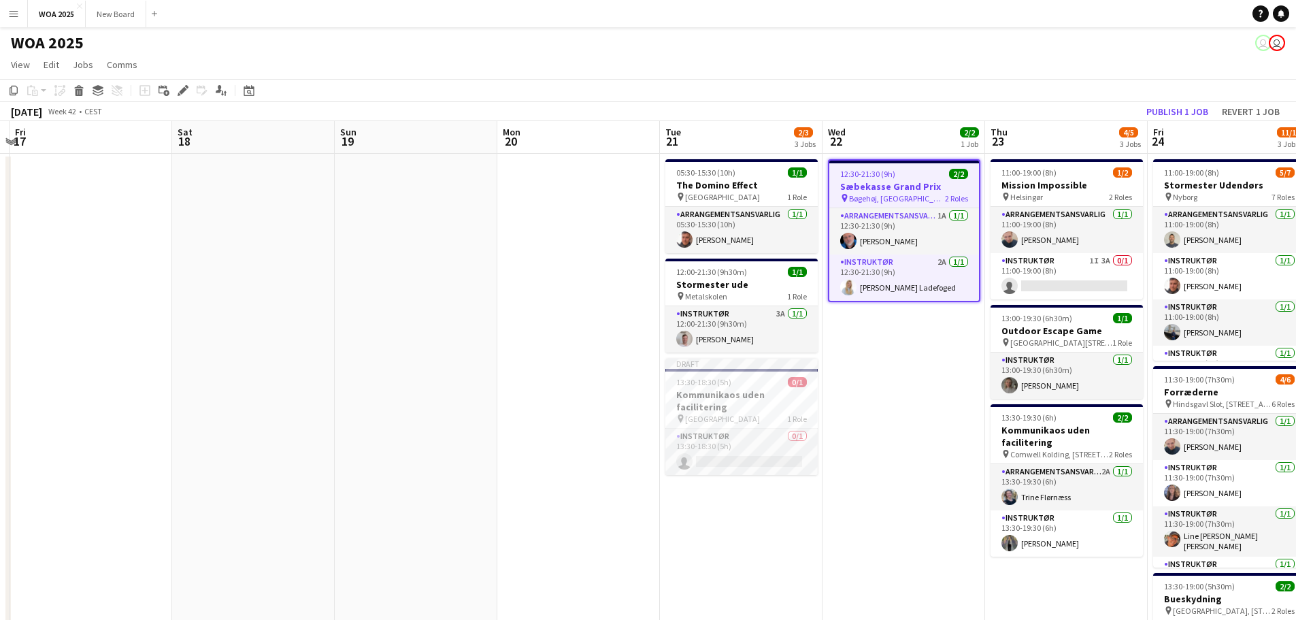
drag, startPoint x: 131, startPoint y: 368, endPoint x: 462, endPoint y: 347, distance: 331.9
click at [845, 310] on app-calendar-viewport "Wed 15 Thu 16 Fri 17 Sat 18 Sun 19 Mon 20 Tue 21 2/3 3 Jobs Wed 22 2/2 1 Job Th…" at bounding box center [648, 550] width 1296 height 859
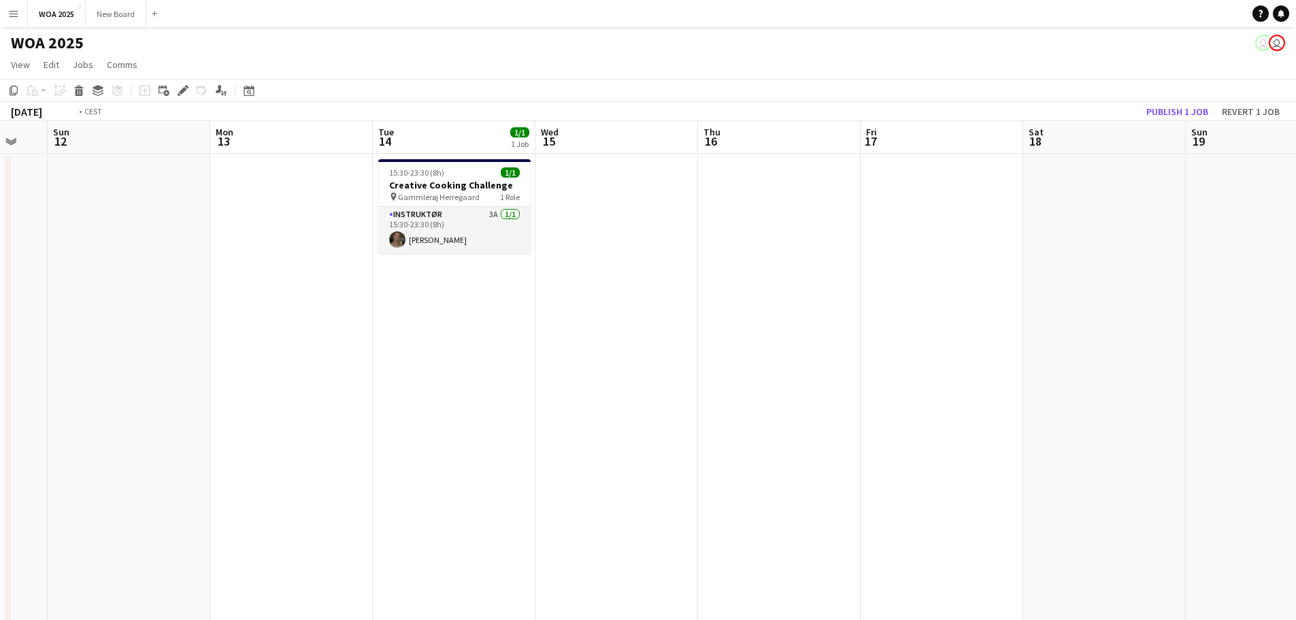
drag, startPoint x: 314, startPoint y: 374, endPoint x: 414, endPoint y: 382, distance: 100.3
click at [884, 382] on app-calendar-viewport "Sat 11 Sun 12 Mon 13 Tue 14 1/1 1 Job Wed 15 Thu 16 Fri 17 Sat 18 Sun 19 Mon 20…" at bounding box center [648, 550] width 1296 height 859
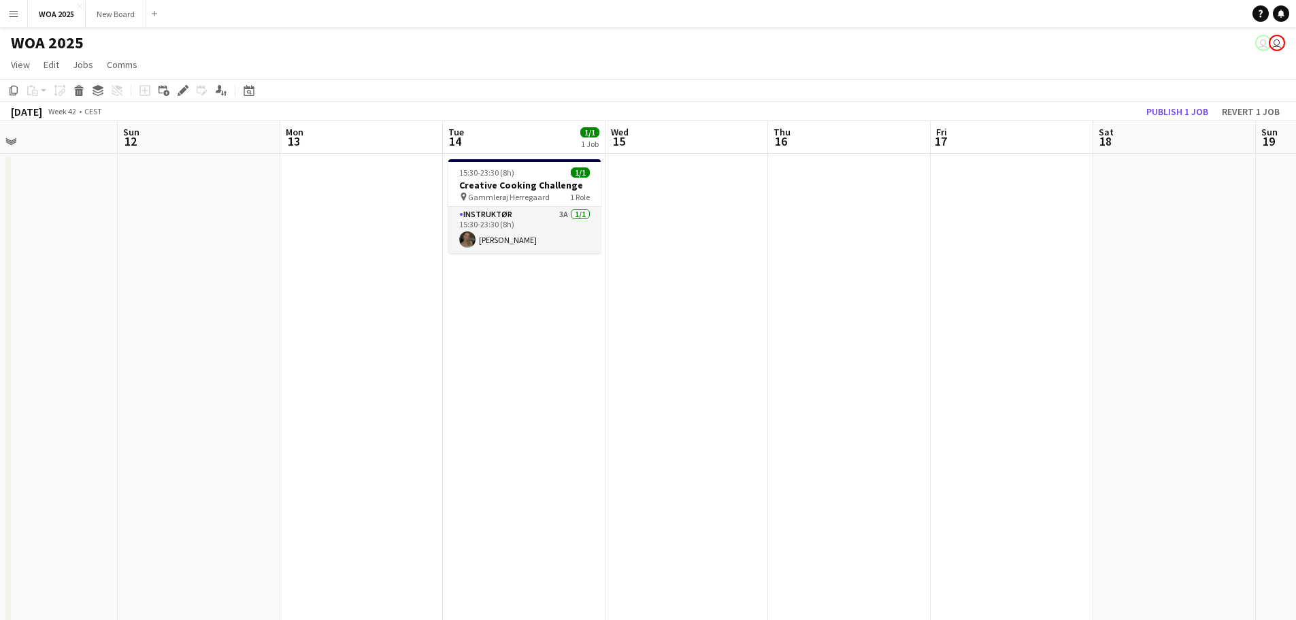
drag, startPoint x: 586, startPoint y: 377, endPoint x: 914, endPoint y: 373, distance: 327.9
click at [901, 375] on app-calendar-viewport "Thu 9 2/2 2 Jobs Fri 10 Sat 11 Sun 12 Mon 13 Tue 14 1/1 1 Job Wed 15 Thu 16 Fri…" at bounding box center [648, 550] width 1296 height 859
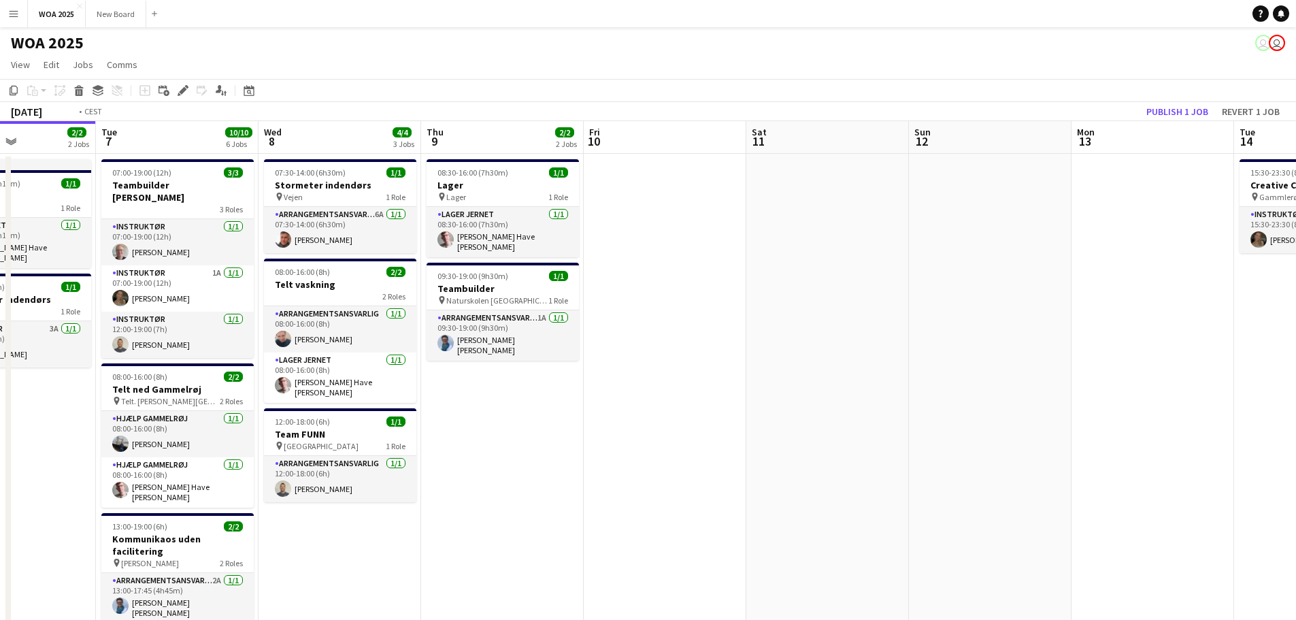
drag, startPoint x: 280, startPoint y: 380, endPoint x: 835, endPoint y: 354, distance: 555.7
click at [796, 356] on app-calendar-viewport "Sun 5 Mon 6 2/2 2 Jobs Tue 7 10/10 6 Jobs Wed 8 4/4 3 Jobs Thu 9 2/2 2 Jobs Fri…" at bounding box center [648, 550] width 1296 height 859
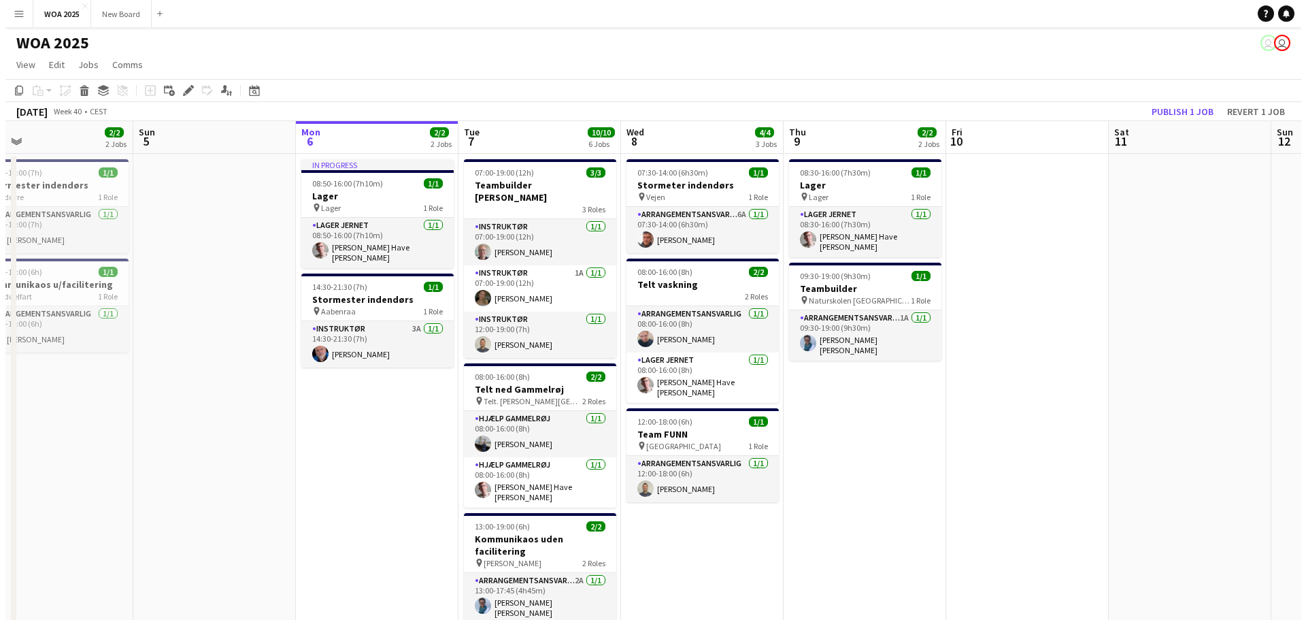
scroll to position [0, 359]
click at [339, 390] on app-date-cell "In progress 08:50-16:00 (7h10m) 1/1 Lager pin Lager 1 Role Lager Jernet [DATE] …" at bounding box center [372, 567] width 163 height 826
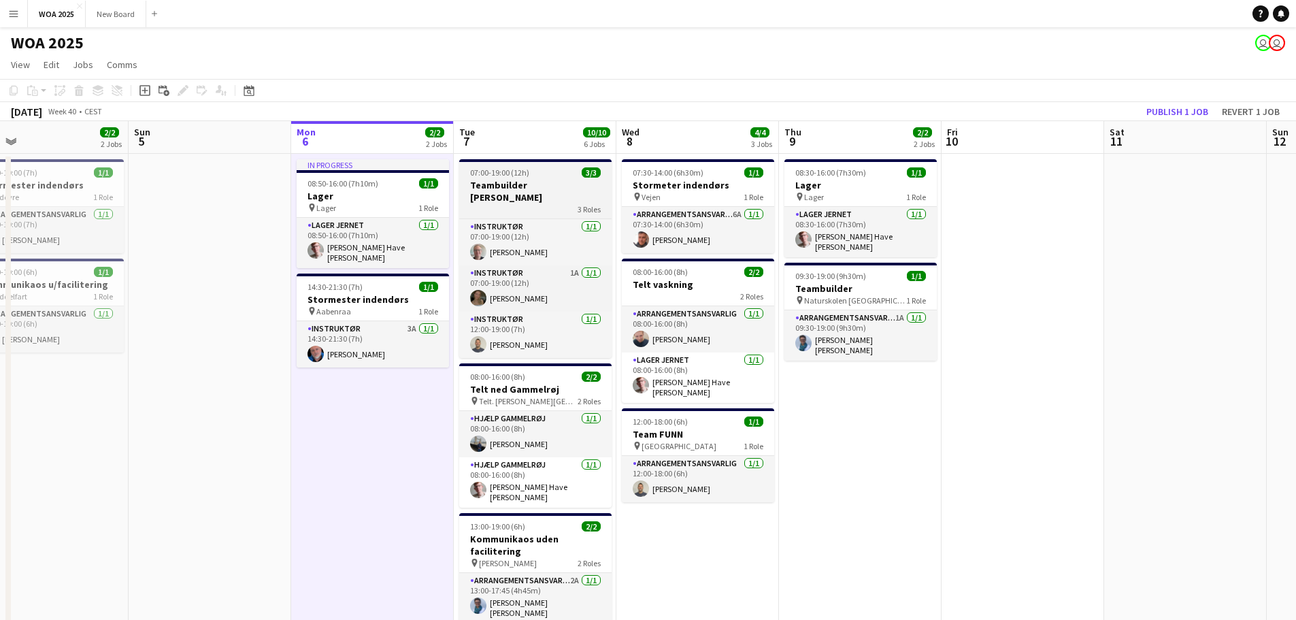
click at [530, 185] on h3 "Teambuilder [PERSON_NAME]" at bounding box center [535, 191] width 152 height 24
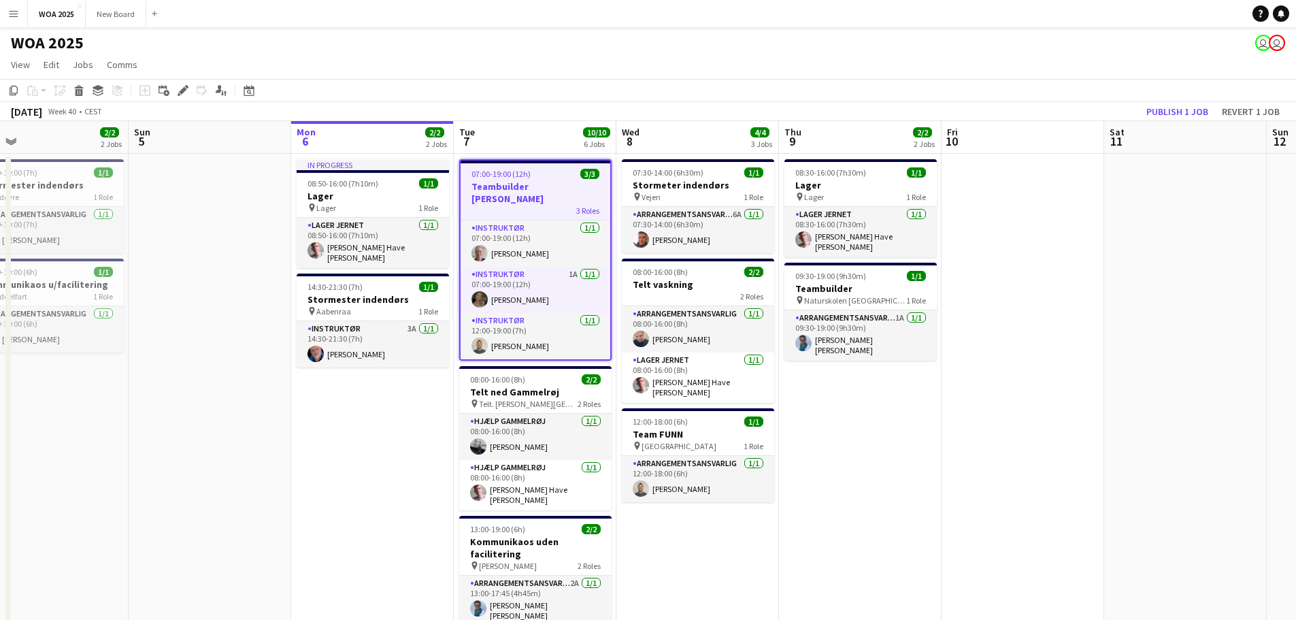
click at [536, 188] on h3 "Teambuilder [PERSON_NAME]" at bounding box center [535, 192] width 150 height 24
click at [1201, 112] on button "Publish 1 job" at bounding box center [1177, 112] width 73 height 18
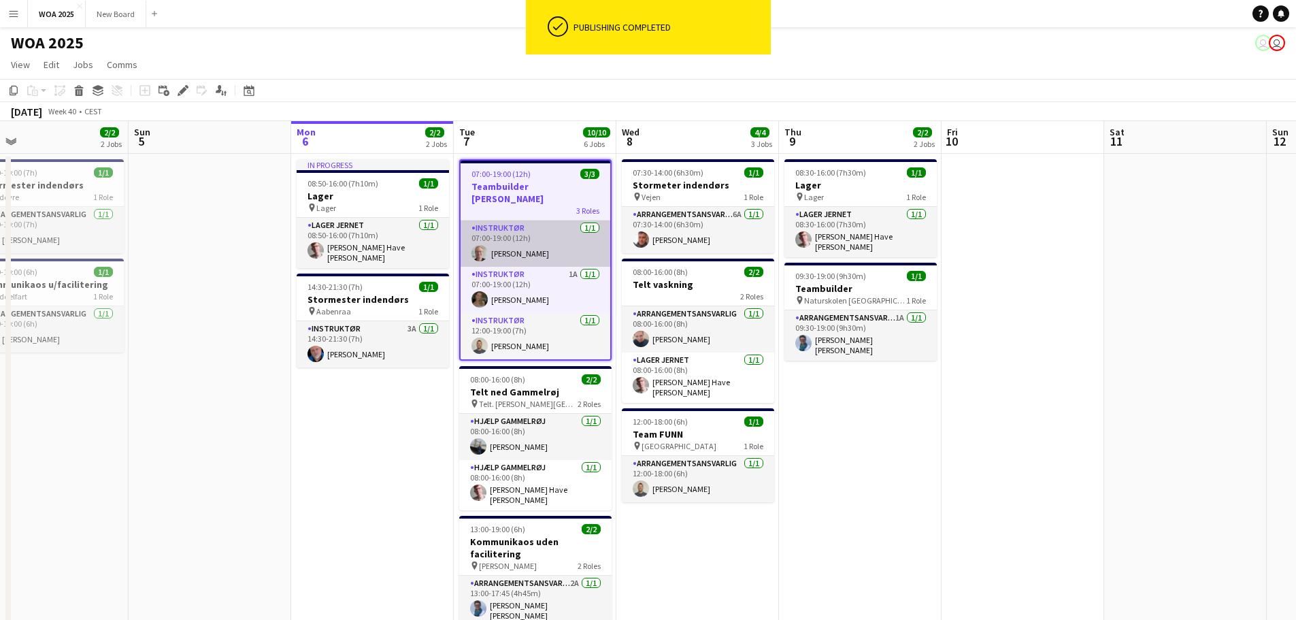
click at [540, 223] on app-card-role "Instruktør [DATE] 07:00-19:00 (12h) [PERSON_NAME]" at bounding box center [535, 243] width 150 height 46
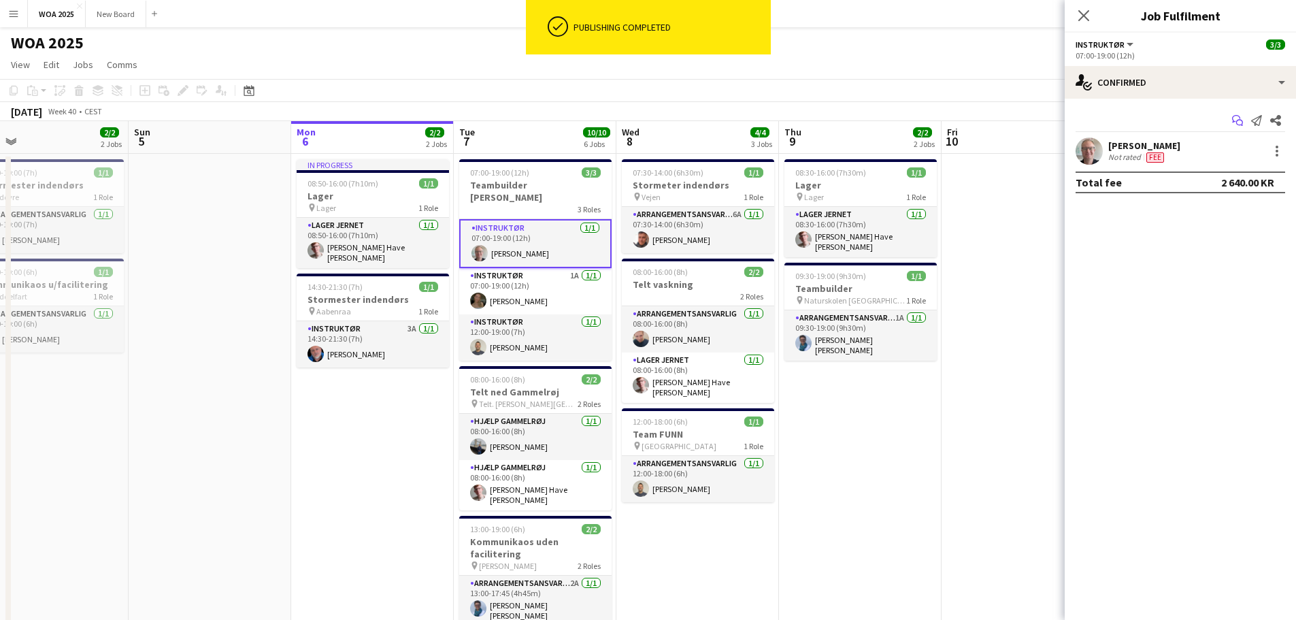
click at [1238, 120] on icon at bounding box center [1239, 123] width 7 height 7
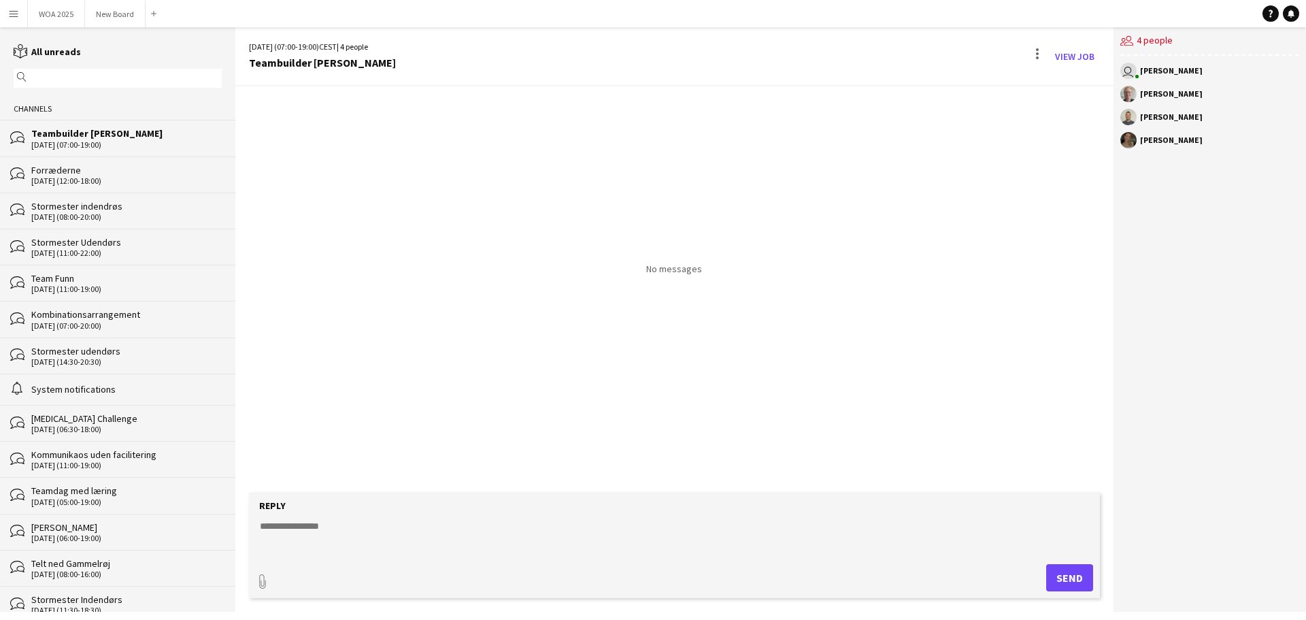
click at [334, 528] on textarea at bounding box center [676, 536] width 837 height 35
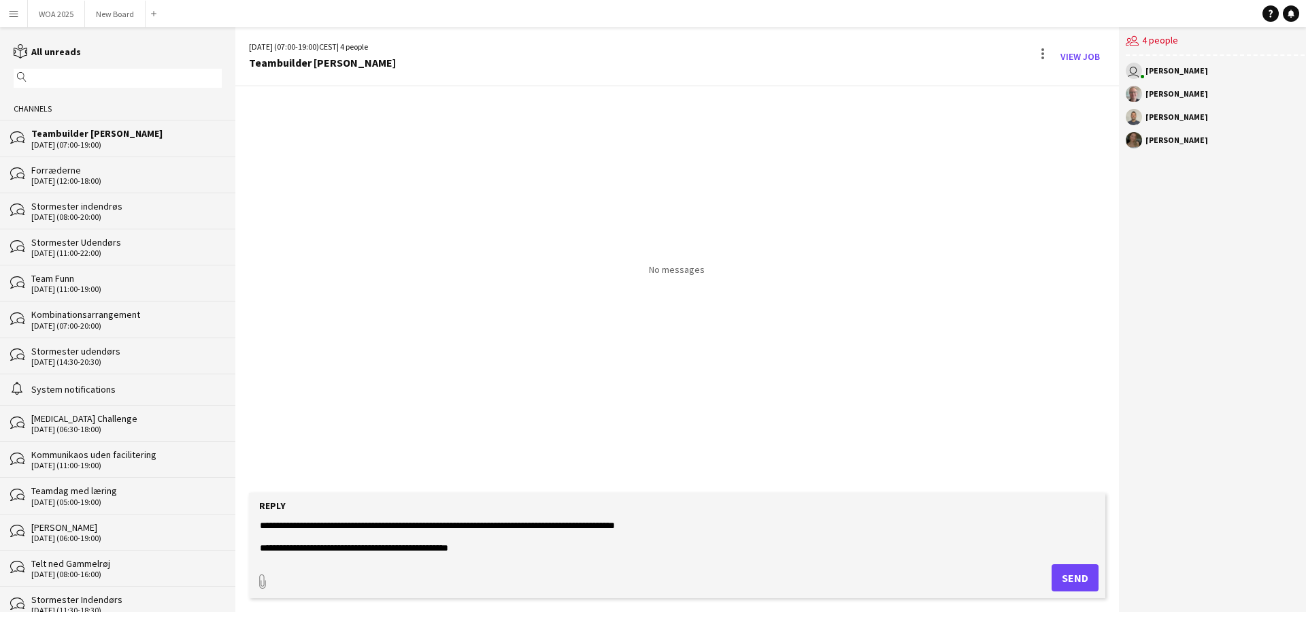
scroll to position [109, 0]
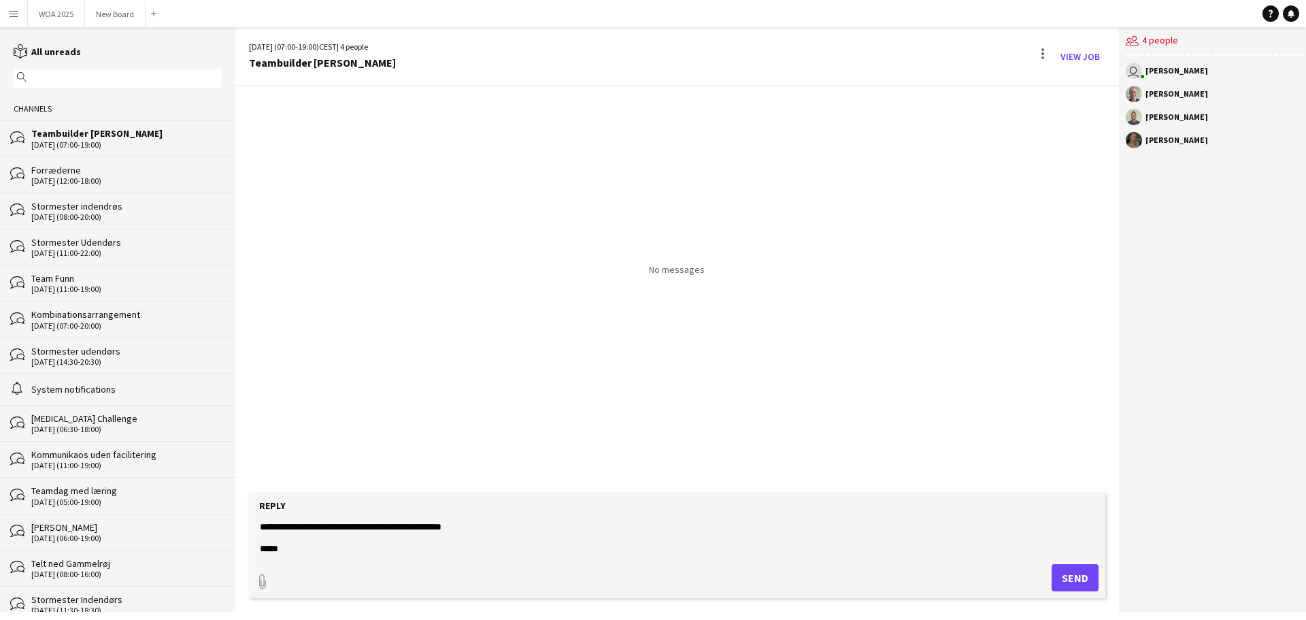
type textarea "**********"
click at [1057, 582] on button "Send" at bounding box center [1075, 577] width 47 height 27
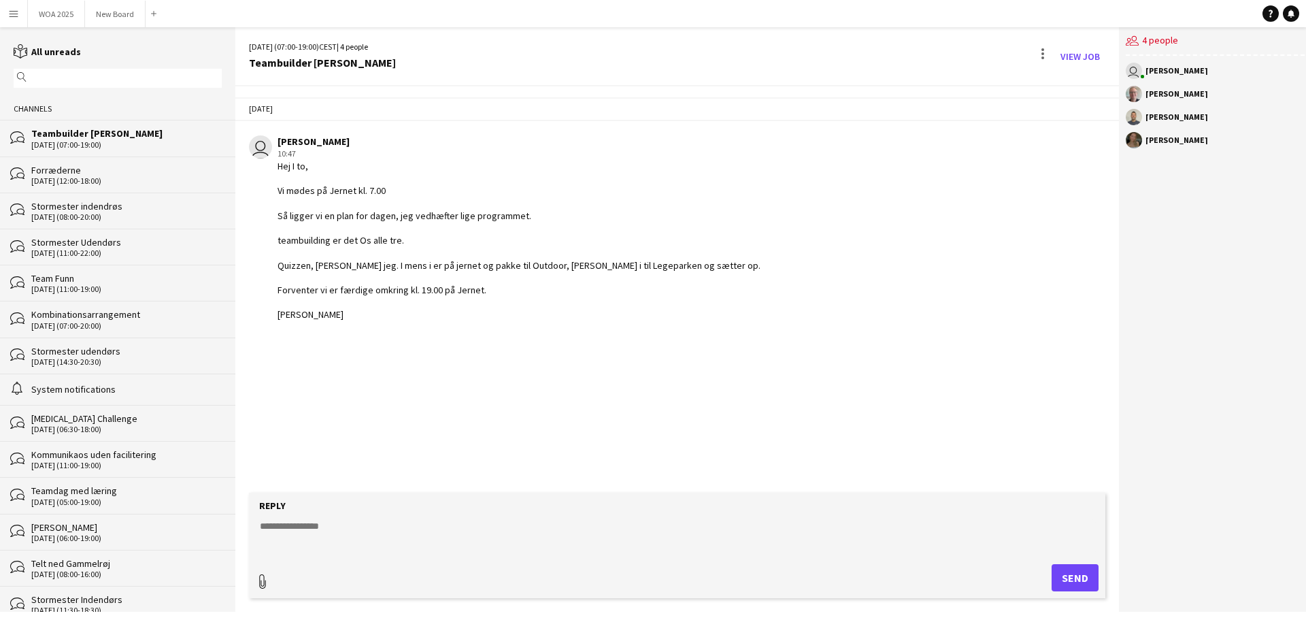
type input "**********"
click at [1032, 584] on button "Upload Upload" at bounding box center [1059, 576] width 80 height 30
click at [301, 534] on textarea at bounding box center [676, 536] width 837 height 35
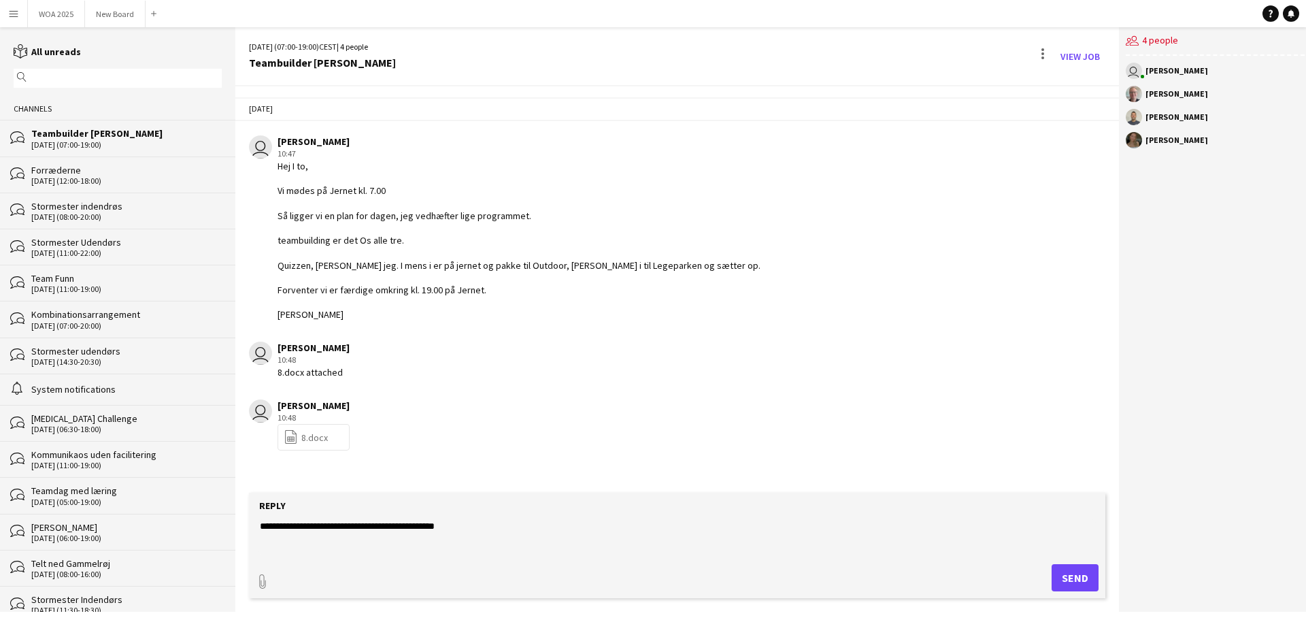
drag, startPoint x: 311, startPoint y: 534, endPoint x: 571, endPoint y: 540, distance: 260.6
click at [352, 539] on textarea "**********" at bounding box center [676, 536] width 837 height 35
type textarea "**********"
click at [1071, 586] on button "Send" at bounding box center [1075, 577] width 47 height 27
